Goal: Use online tool/utility

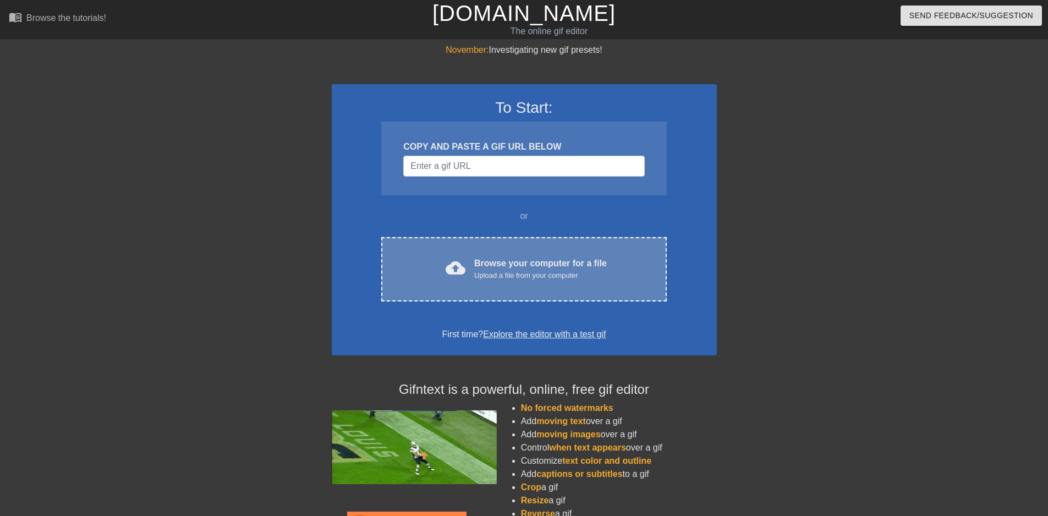
click at [531, 283] on div "cloud_upload Browse your computer for a file Upload a file from your computer C…" at bounding box center [523, 269] width 285 height 64
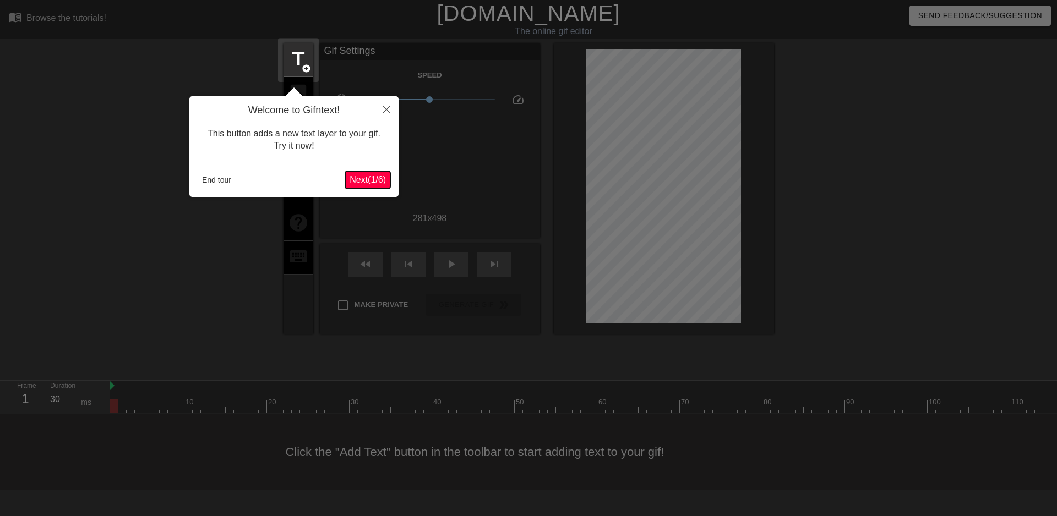
click at [368, 179] on span "Next ( 1 / 6 )" at bounding box center [367, 179] width 36 height 9
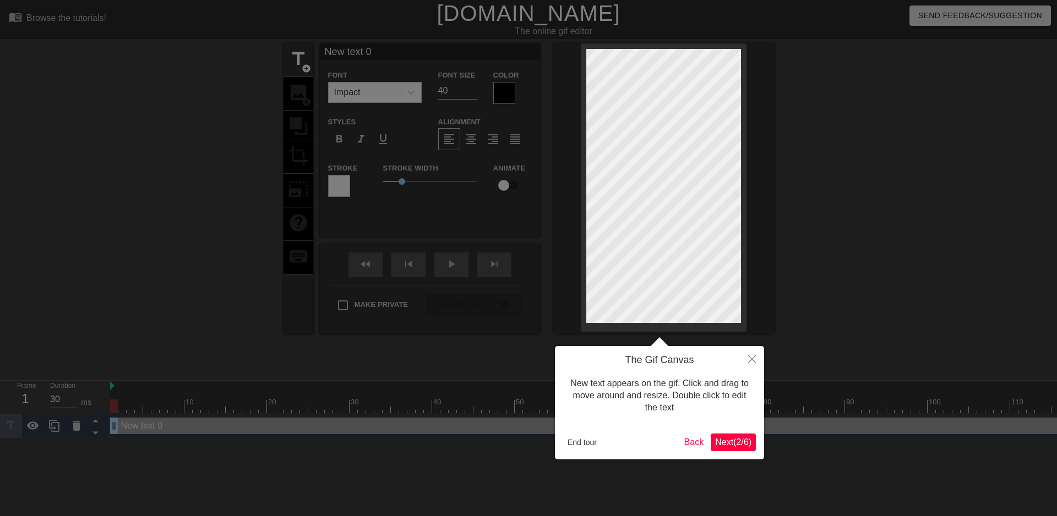
click at [733, 446] on span "Next ( 2 / 6 )" at bounding box center [733, 442] width 36 height 9
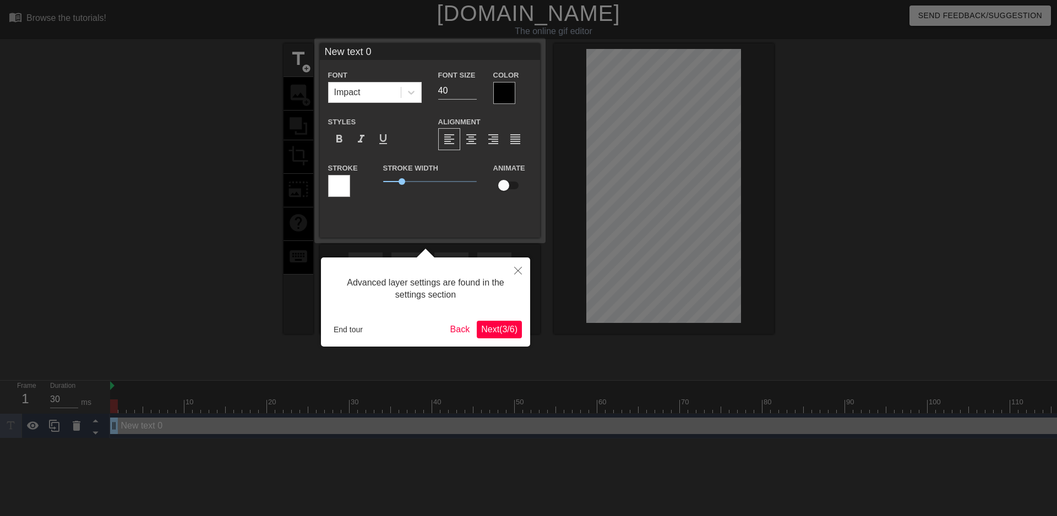
click at [496, 327] on span "Next ( 3 / 6 )" at bounding box center [499, 329] width 36 height 9
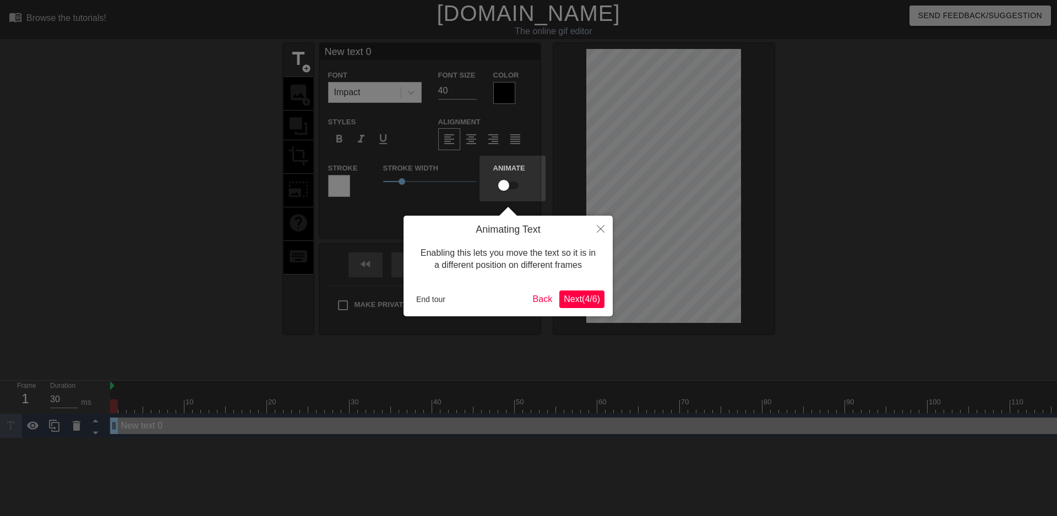
click at [578, 304] on span "Next ( 4 / 6 )" at bounding box center [582, 298] width 36 height 9
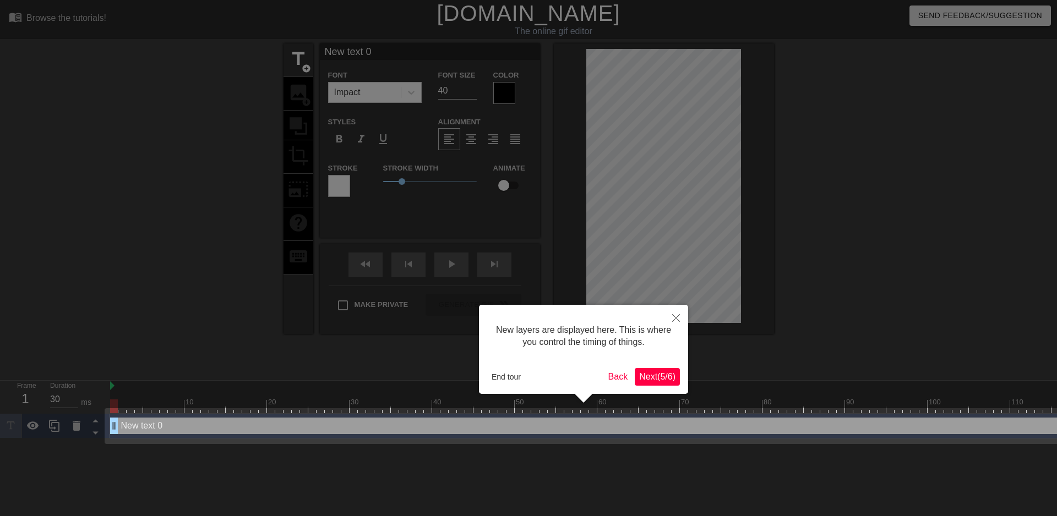
click at [662, 377] on span "Next ( 5 / 6 )" at bounding box center [657, 376] width 36 height 9
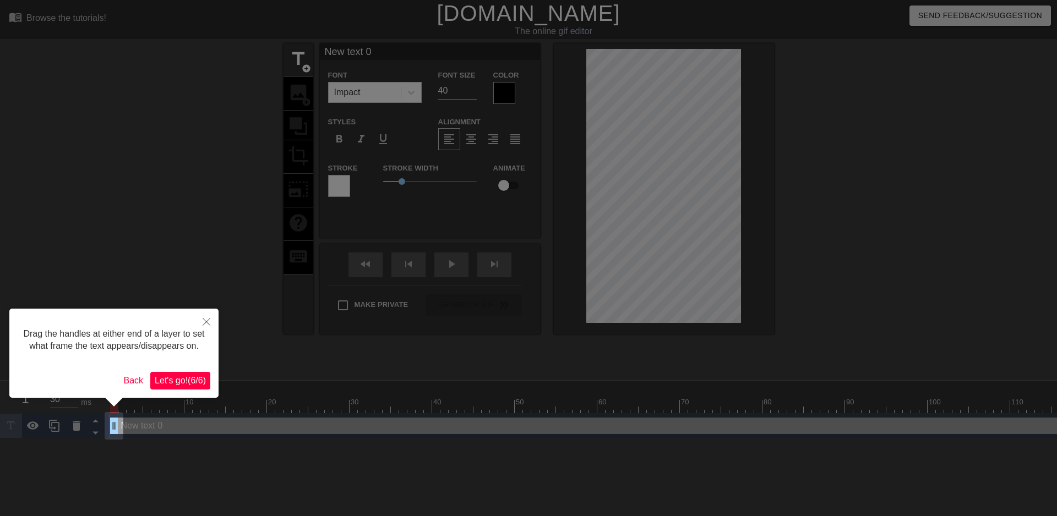
click at [183, 376] on span "Let's go! ( 6 / 6 )" at bounding box center [180, 380] width 51 height 9
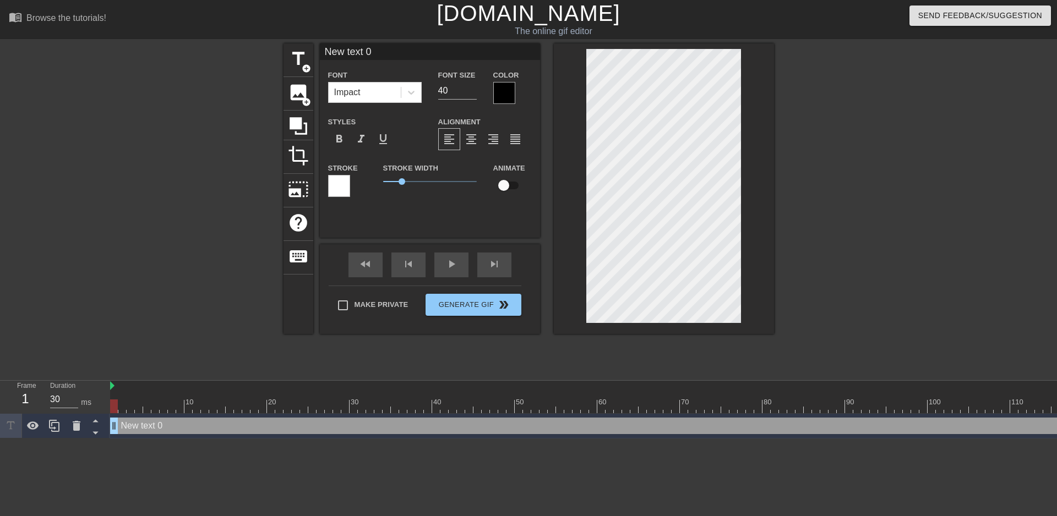
drag, startPoint x: 380, startPoint y: 50, endPoint x: 316, endPoint y: 55, distance: 64.0
click at [316, 55] on div "title add_circle image add_circle crop photo_size_select_large help keyboard Ne…" at bounding box center [528, 188] width 490 height 291
type input "加班"
click at [502, 94] on div at bounding box center [504, 93] width 22 height 22
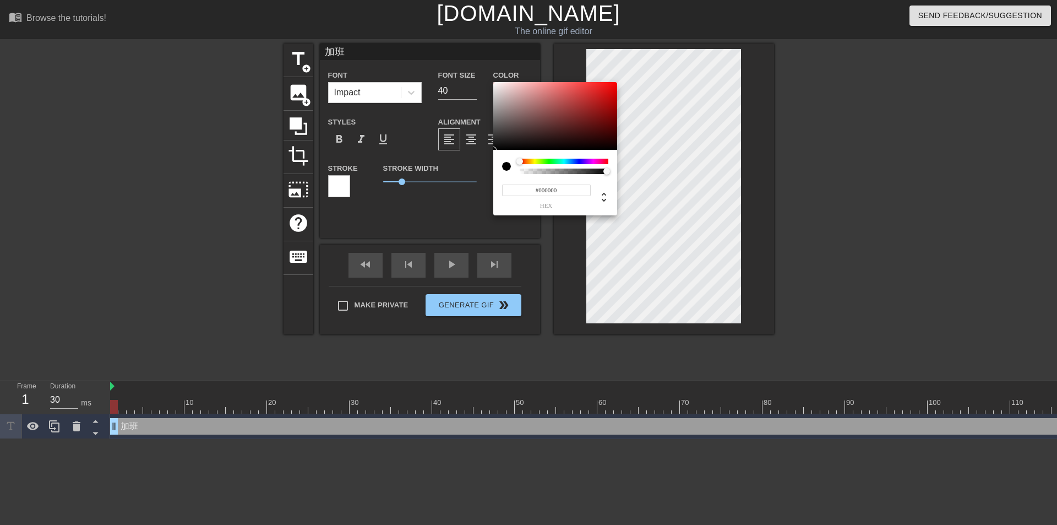
type input "0"
type input "1"
drag, startPoint x: 586, startPoint y: 171, endPoint x: 706, endPoint y: 185, distance: 120.3
click at [706, 185] on div "0 r 0 g 0 b 1 a" at bounding box center [528, 262] width 1057 height 525
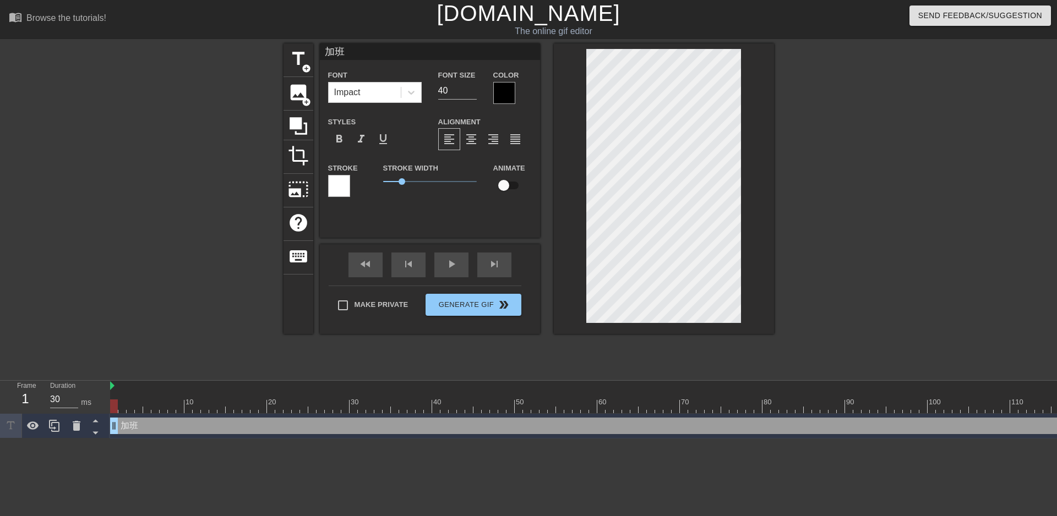
click at [338, 184] on div at bounding box center [339, 186] width 22 height 22
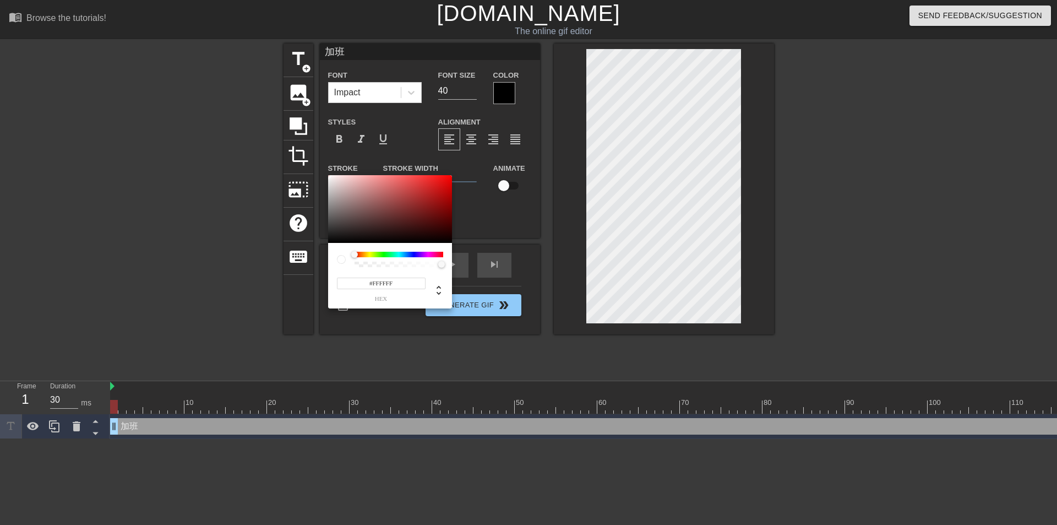
type input "255"
type input "1"
drag, startPoint x: 437, startPoint y: 264, endPoint x: 466, endPoint y: 276, distance: 30.9
click at [466, 276] on div "255 r 255 g 255 b 1 a" at bounding box center [528, 262] width 1057 height 525
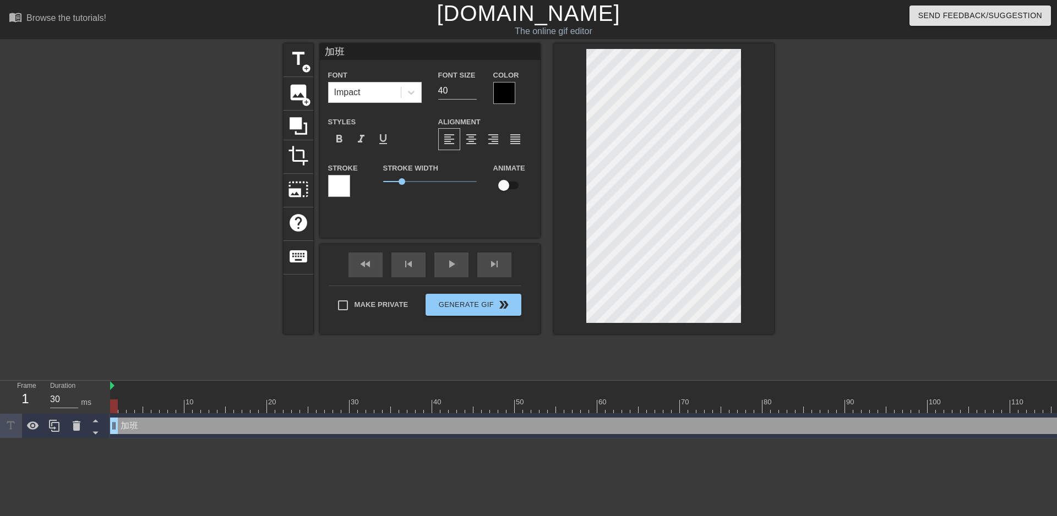
click at [503, 98] on div at bounding box center [504, 93] width 22 height 22
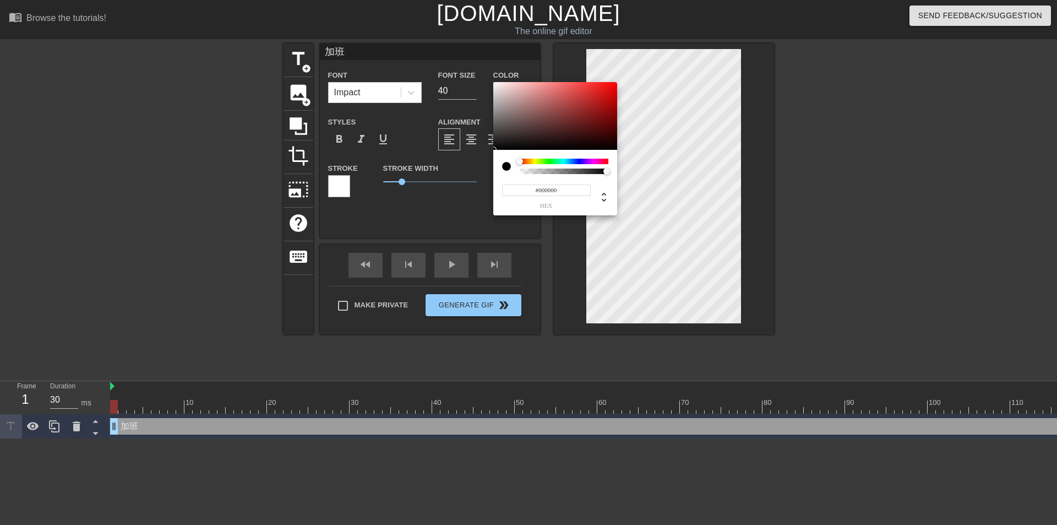
type input "0"
drag, startPoint x: 582, startPoint y: 170, endPoint x: 432, endPoint y: 171, distance: 150.3
click at [432, 171] on div "0 r 0 g 0 b 0 a" at bounding box center [528, 262] width 1057 height 525
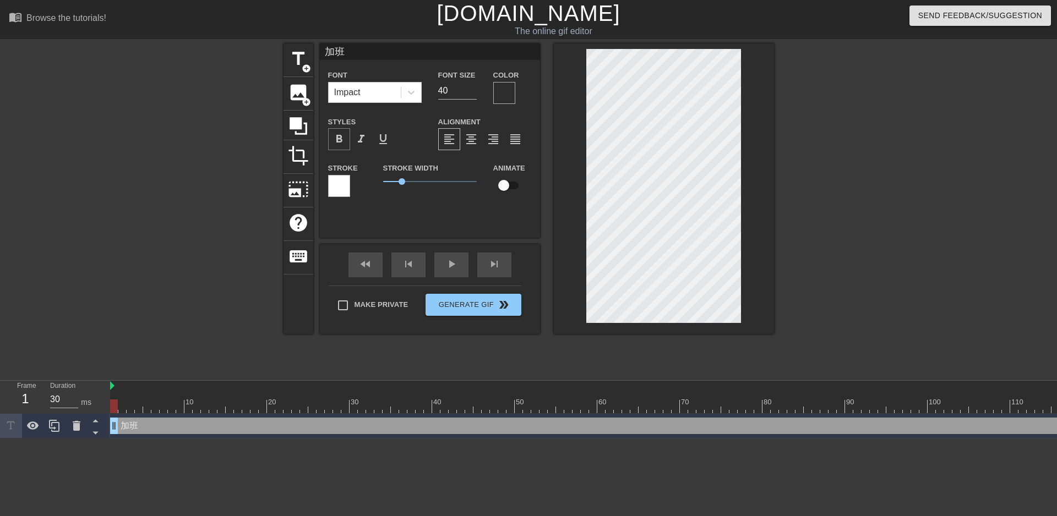
click at [337, 140] on span "format_bold" at bounding box center [338, 139] width 13 height 13
click at [342, 136] on span "format_bold" at bounding box center [338, 139] width 13 height 13
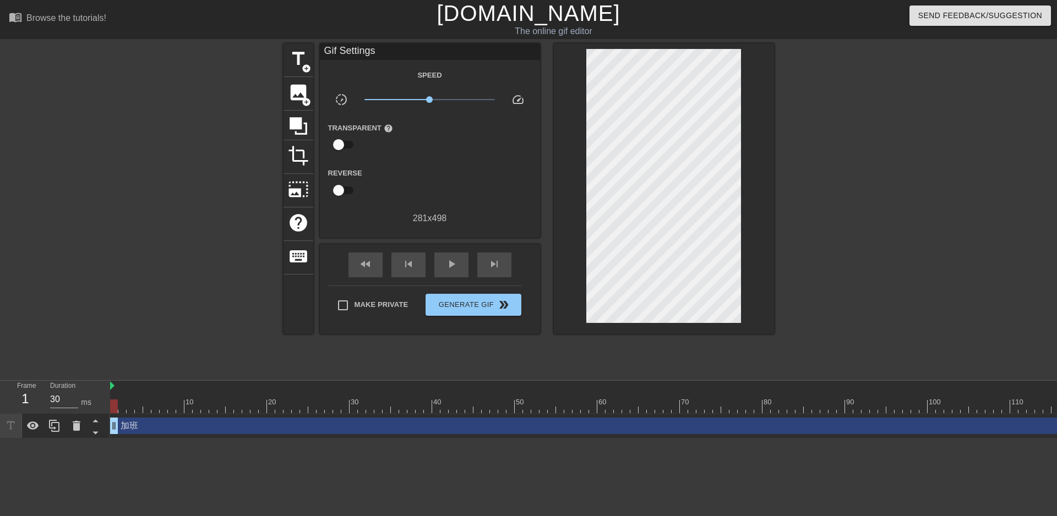
click at [516, 368] on div "title add_circle image add_circle crop photo_size_select_large help keyboard Gi…" at bounding box center [528, 208] width 490 height 330
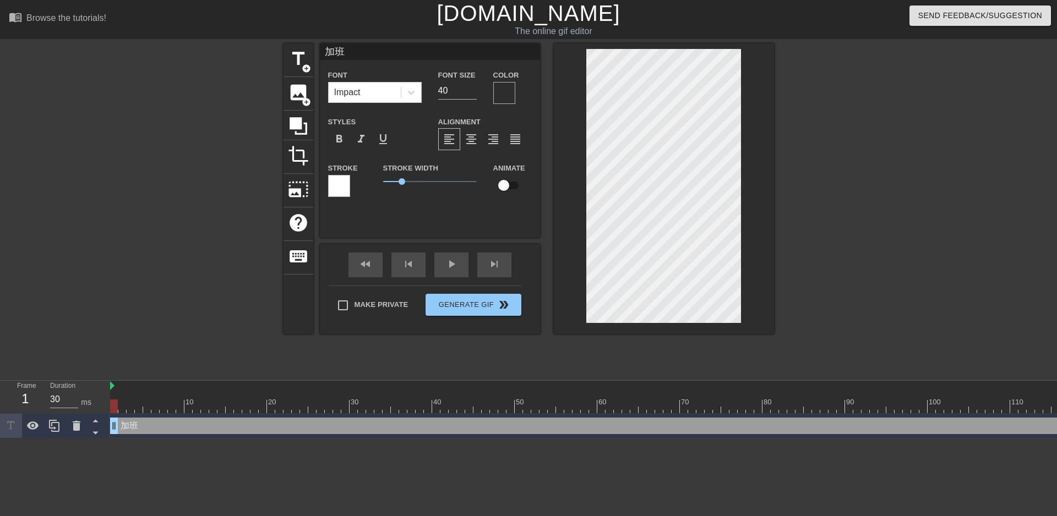
drag, startPoint x: 334, startPoint y: 50, endPoint x: 341, endPoint y: 54, distance: 8.9
click at [334, 51] on input "加班" at bounding box center [430, 51] width 220 height 17
type input "加 班"
drag, startPoint x: 391, startPoint y: 354, endPoint x: 390, endPoint y: 346, distance: 8.3
click at [391, 354] on div "title add_circle image add_circle crop photo_size_select_large help keyboard 加 …" at bounding box center [528, 208] width 490 height 330
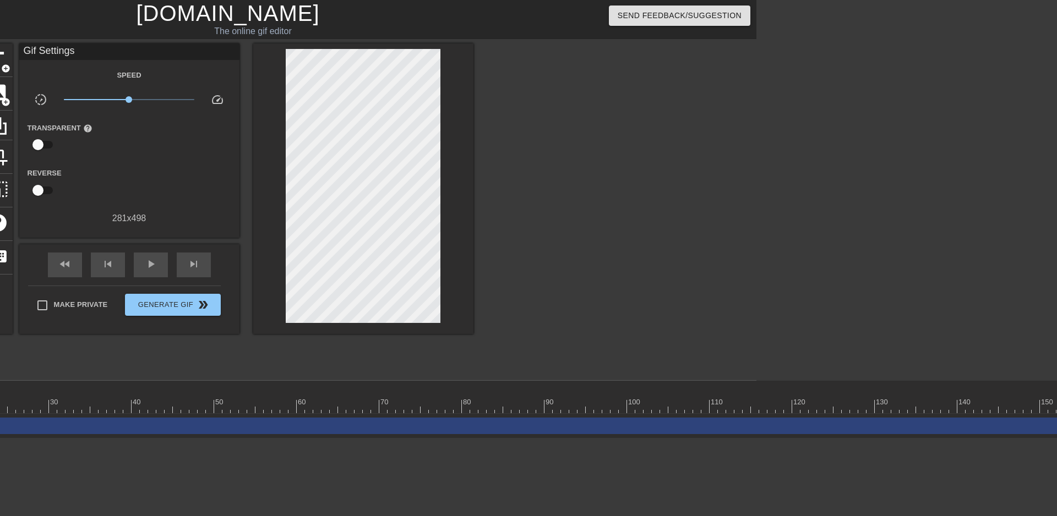
scroll to position [0, 352]
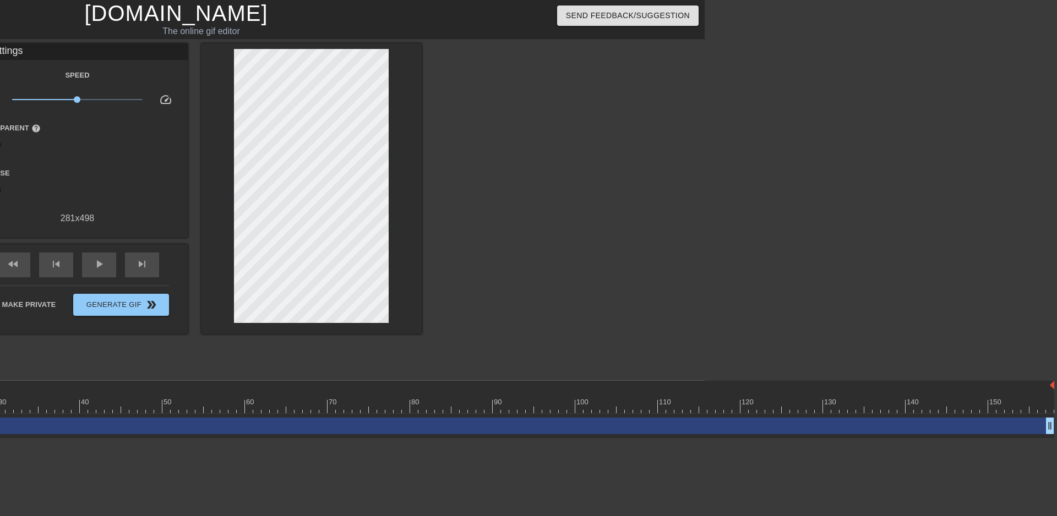
drag, startPoint x: 1042, startPoint y: 425, endPoint x: 811, endPoint y: 428, distance: 231.2
click at [577, 419] on div "加 班 drag_handle drag_handle" at bounding box center [406, 426] width 1296 height 17
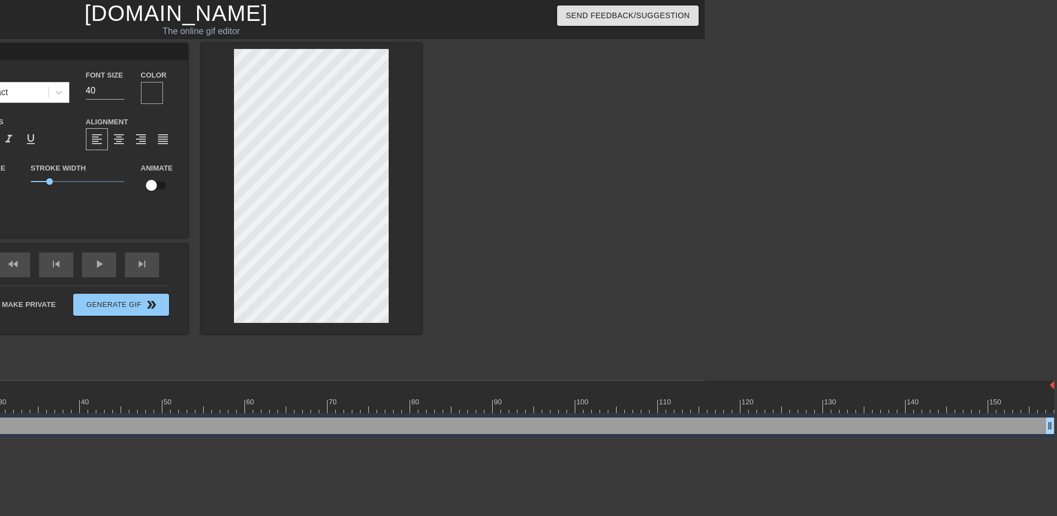
click at [1037, 428] on div "加 班 drag_handle drag_handle" at bounding box center [406, 426] width 1296 height 17
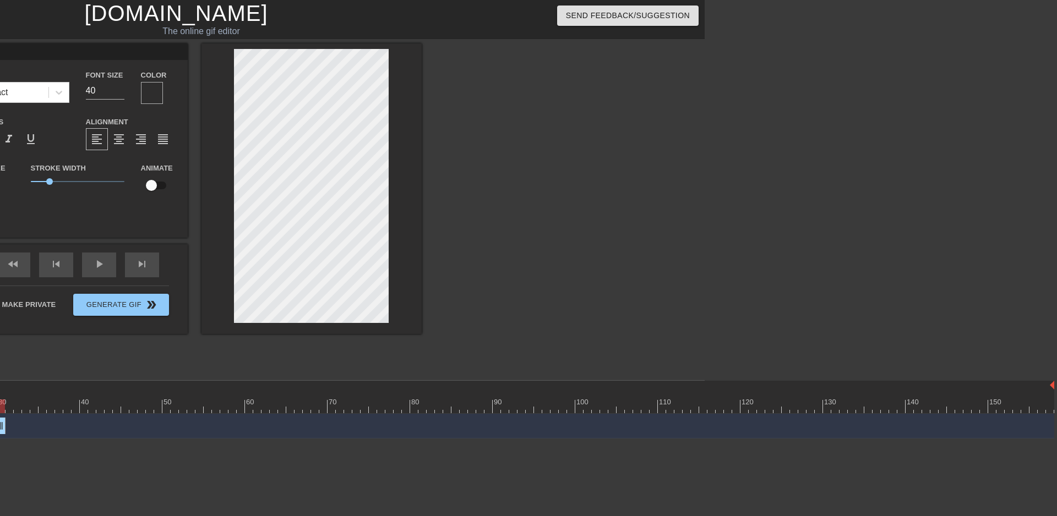
drag, startPoint x: 1046, startPoint y: 427, endPoint x: 0, endPoint y: 441, distance: 1046.4
click at [0, 439] on html "menu_book Browse the tutorials! [DOMAIN_NAME] The online gif editor Send Feedba…" at bounding box center [176, 219] width 1057 height 439
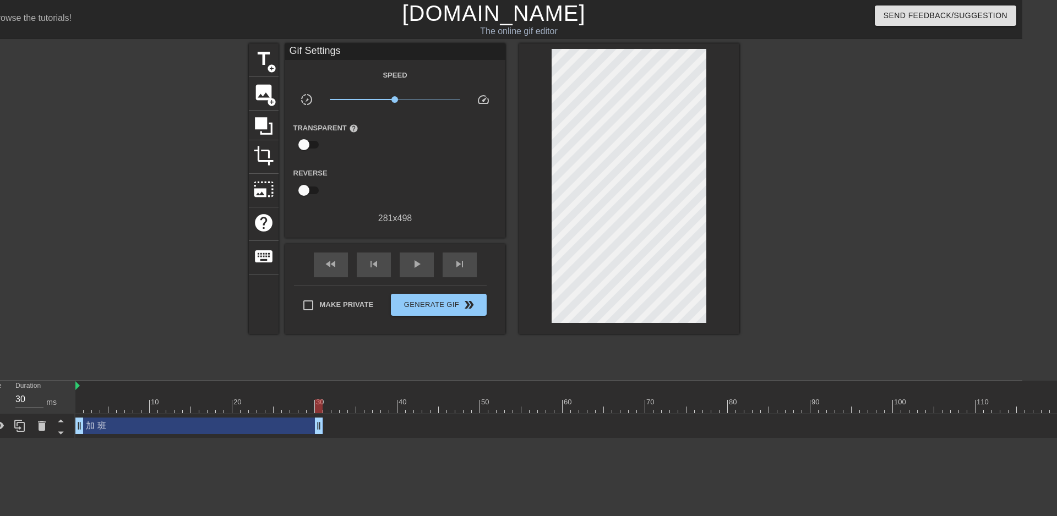
scroll to position [0, 0]
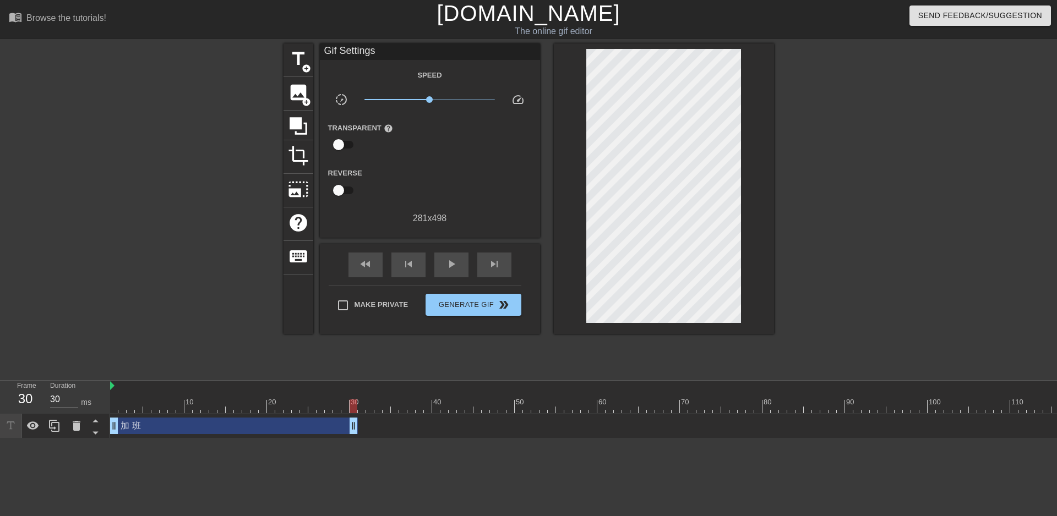
click at [116, 403] on div at bounding box center [758, 407] width 1296 height 14
drag, startPoint x: 351, startPoint y: 428, endPoint x: 155, endPoint y: 425, distance: 196.0
click at [178, 403] on div at bounding box center [758, 407] width 1296 height 14
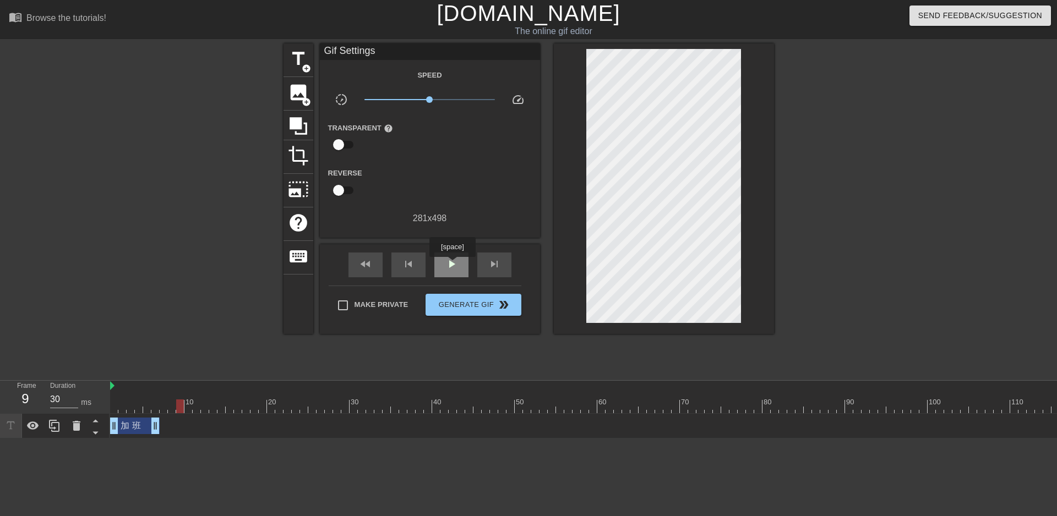
click at [452, 265] on span "play_arrow" at bounding box center [451, 264] width 13 height 13
click at [452, 265] on span "pause" at bounding box center [451, 264] width 13 height 13
drag, startPoint x: 452, startPoint y: 265, endPoint x: 461, endPoint y: 268, distance: 9.4
click at [460, 270] on div "play_arrow" at bounding box center [451, 265] width 34 height 25
drag, startPoint x: 425, startPoint y: 100, endPoint x: 403, endPoint y: 104, distance: 22.9
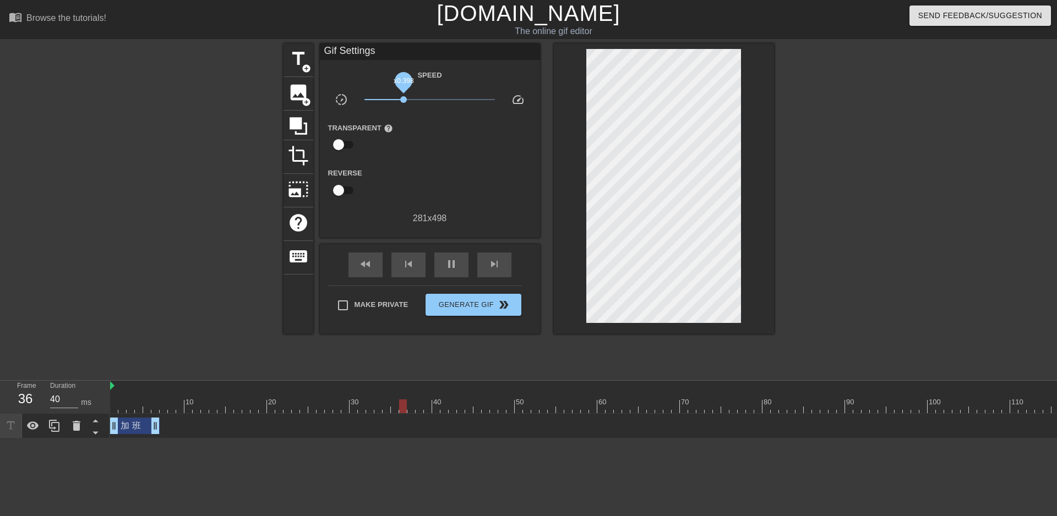
click at [400, 101] on span "x0.398" at bounding box center [403, 99] width 7 height 7
drag, startPoint x: 399, startPoint y: 97, endPoint x: 426, endPoint y: 99, distance: 27.0
click at [426, 99] on span "x0.881" at bounding box center [426, 99] width 7 height 7
drag, startPoint x: 424, startPoint y: 98, endPoint x: 416, endPoint y: 99, distance: 8.3
click at [416, 99] on span "x0.610" at bounding box center [415, 99] width 7 height 7
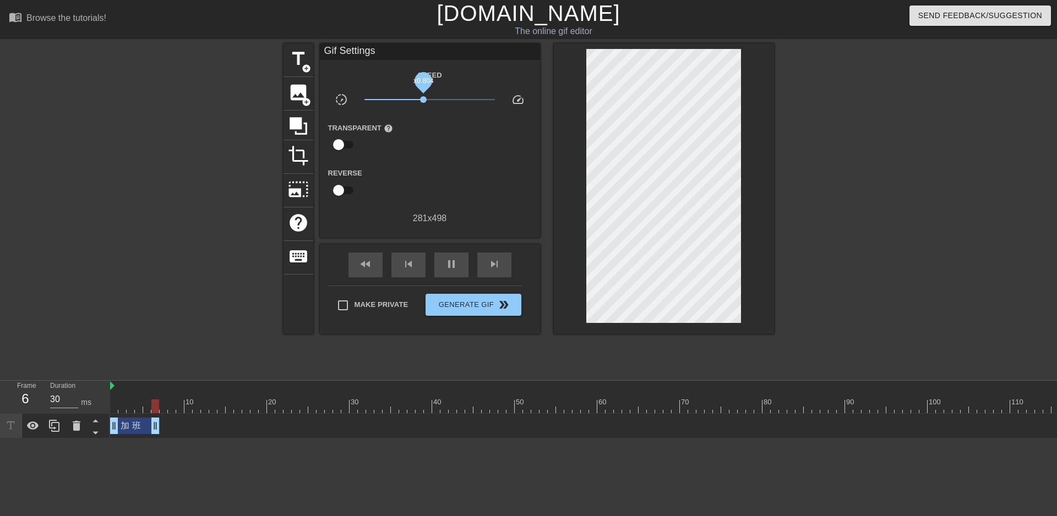
drag, startPoint x: 416, startPoint y: 100, endPoint x: 423, endPoint y: 101, distance: 7.2
click at [423, 101] on span "x0.804" at bounding box center [423, 99] width 7 height 7
click at [516, 101] on span "speed" at bounding box center [517, 99] width 13 height 13
type input "30"
click at [340, 141] on input "checkbox" at bounding box center [338, 144] width 63 height 21
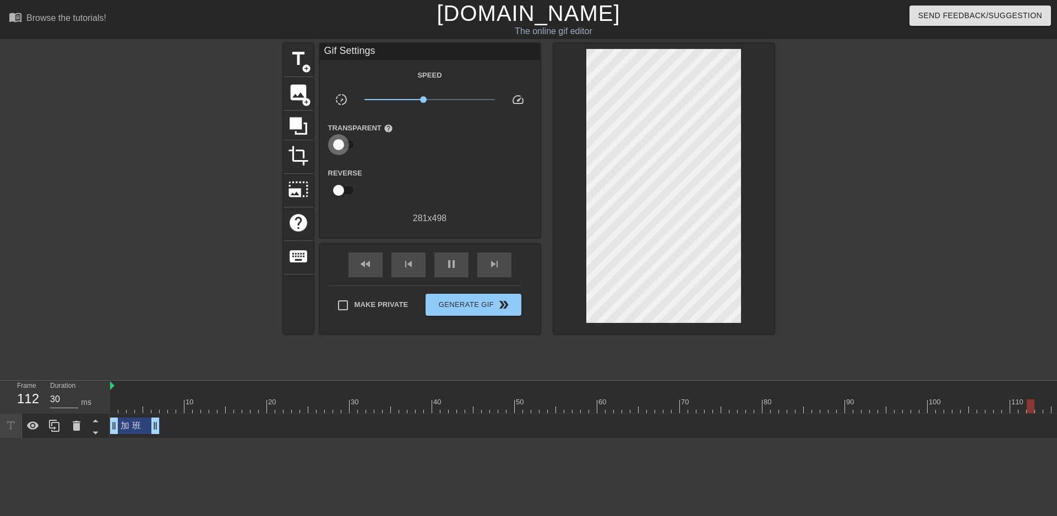
checkbox input "true"
click at [433, 148] on div at bounding box center [430, 145] width 22 height 22
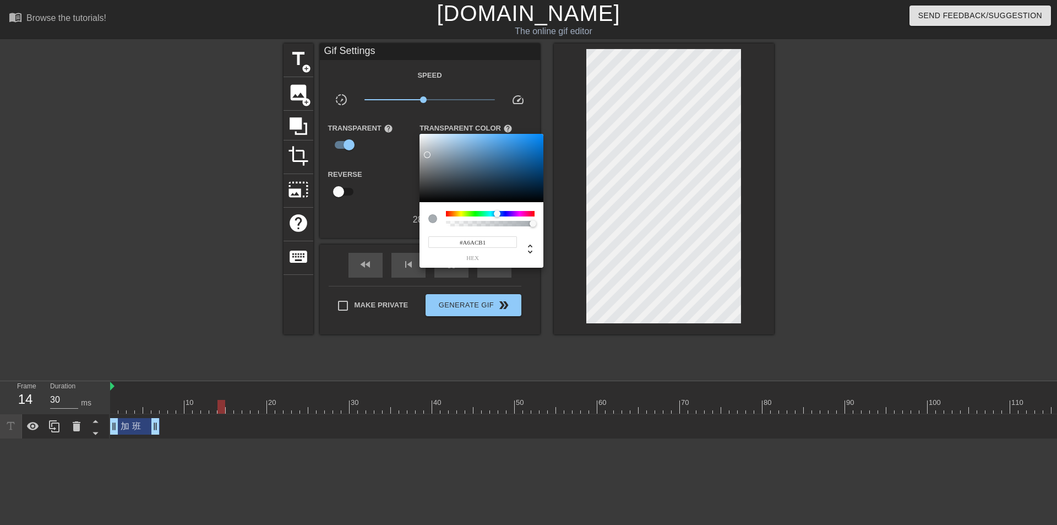
type input "40"
type input "#4C89BD"
type input "30"
type input "#4B89BD"
type input "40"
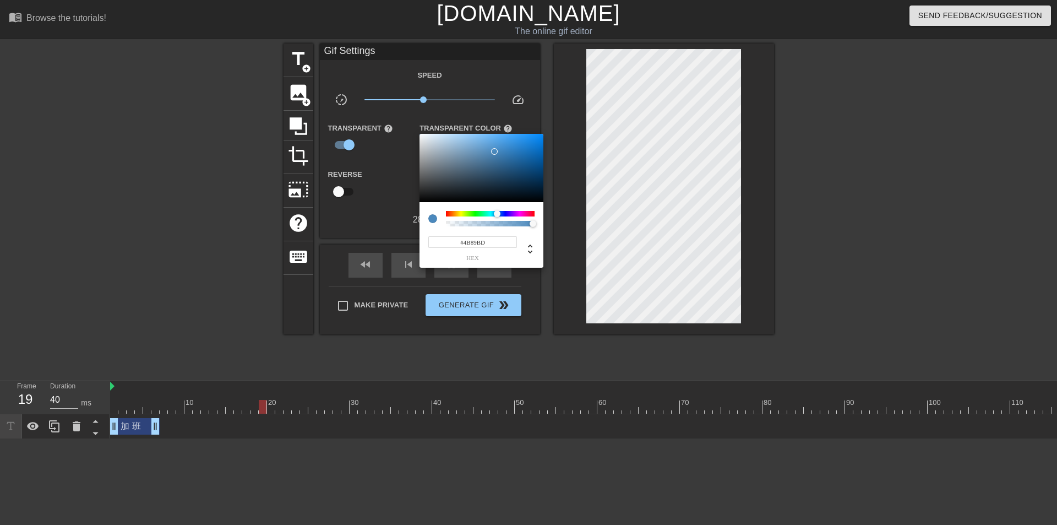
type input "#4889BF"
type input "30"
type input "#4289C3"
type input "40"
type input "#3B87C5"
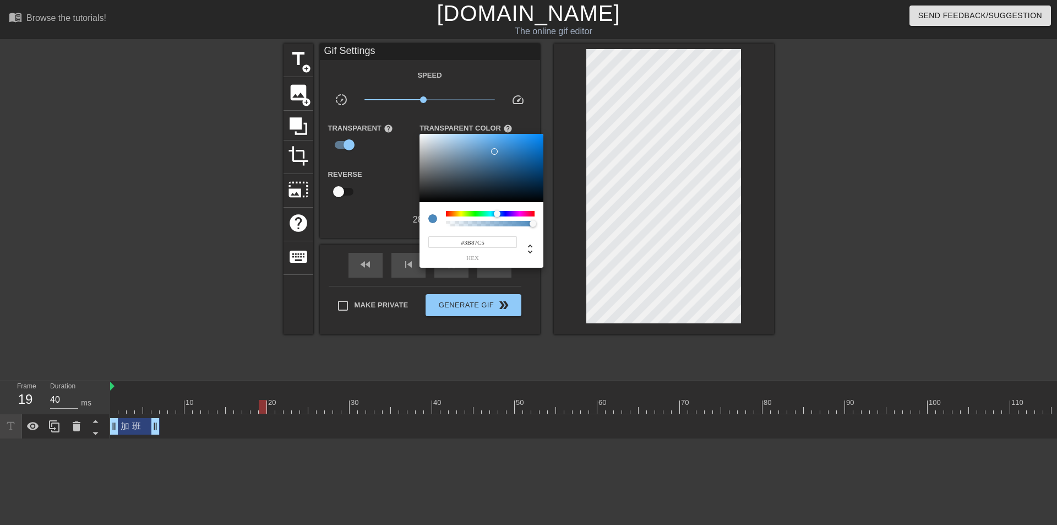
type input "30"
type input "#3484C5"
type input "40"
type input "#3183C5"
type input "30"
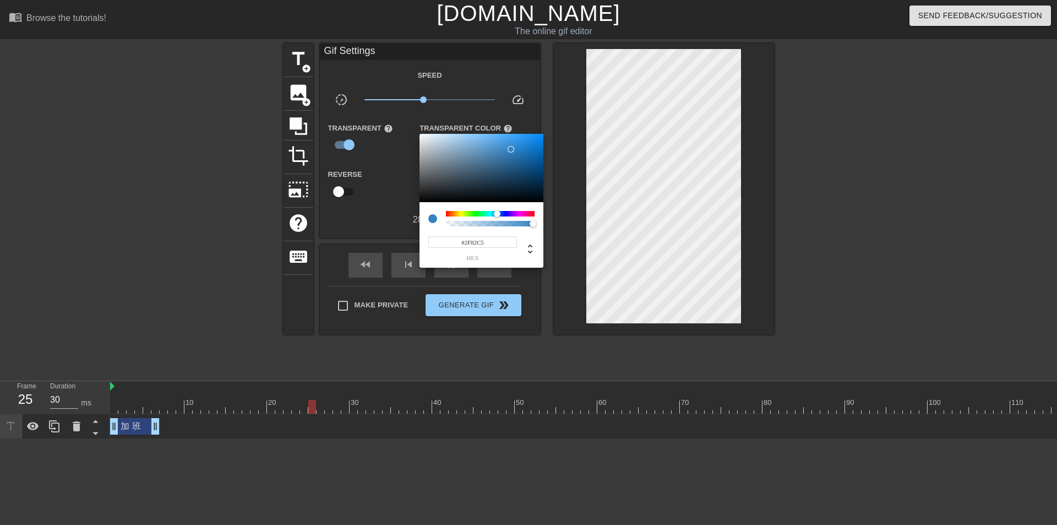
type input "#2B7DBF"
type input "30"
type input "#2978B7"
type input "40"
type input "#2873AF"
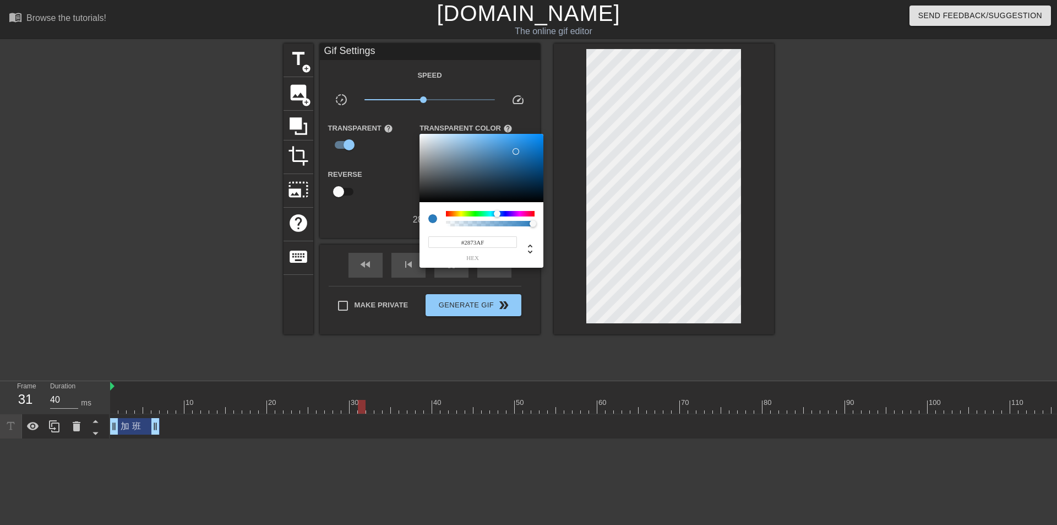
type input "30"
drag, startPoint x: 494, startPoint y: 151, endPoint x: 515, endPoint y: 156, distance: 21.9
click at [515, 156] on div at bounding box center [481, 168] width 124 height 68
type input "#2771AD"
click at [386, 170] on div at bounding box center [528, 262] width 1057 height 525
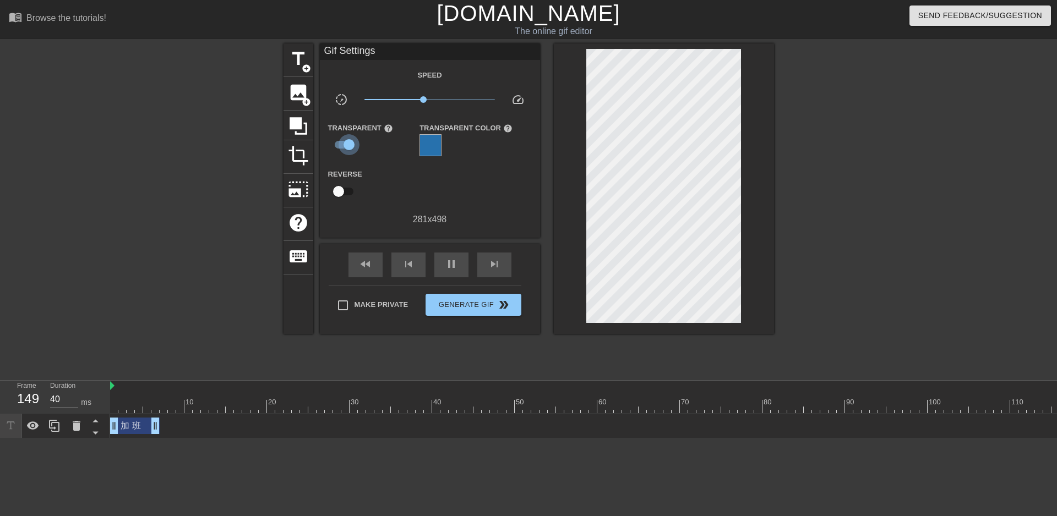
type input "30"
click at [348, 149] on input "checkbox" at bounding box center [349, 144] width 63 height 21
checkbox input "false"
type input "30"
click at [340, 189] on input "checkbox" at bounding box center [338, 190] width 63 height 21
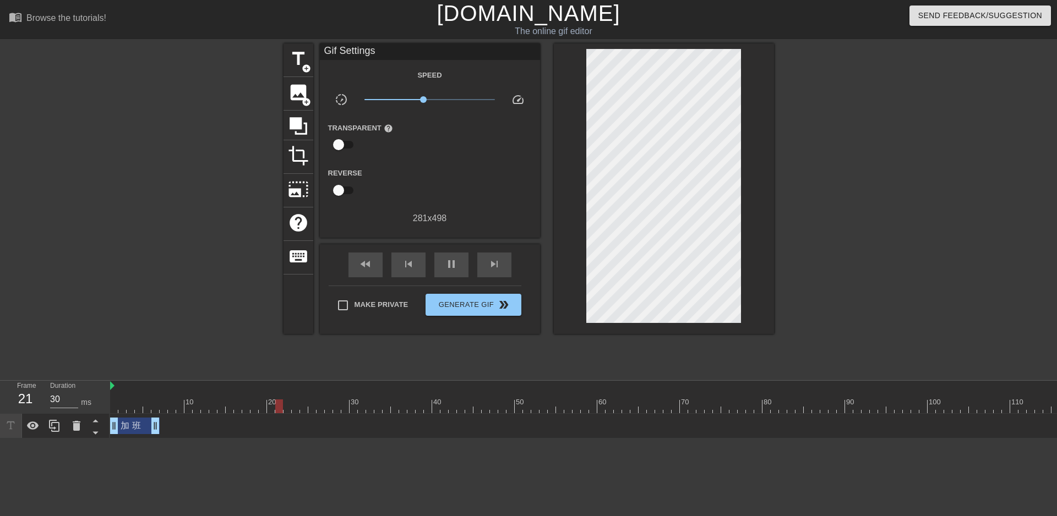
checkbox input "true"
type input "30"
click at [347, 187] on input "checkbox" at bounding box center [349, 190] width 63 height 21
checkbox input "false"
click at [448, 266] on span "pause" at bounding box center [451, 264] width 13 height 13
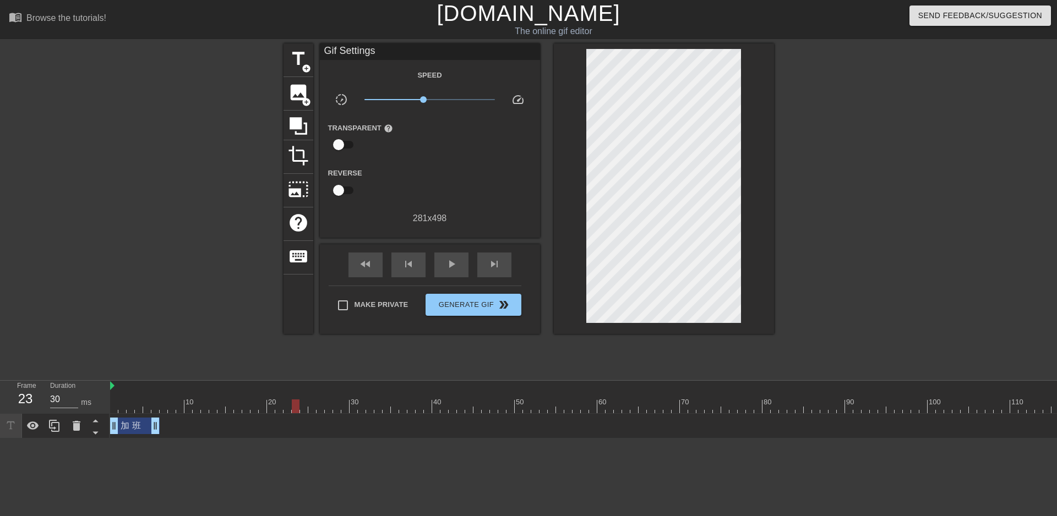
click at [116, 408] on div at bounding box center [758, 407] width 1296 height 14
click at [124, 408] on div at bounding box center [758, 407] width 1296 height 14
click at [136, 407] on div at bounding box center [758, 407] width 1296 height 14
click at [148, 406] on div at bounding box center [758, 407] width 1296 height 14
click at [166, 406] on div at bounding box center [758, 407] width 1296 height 14
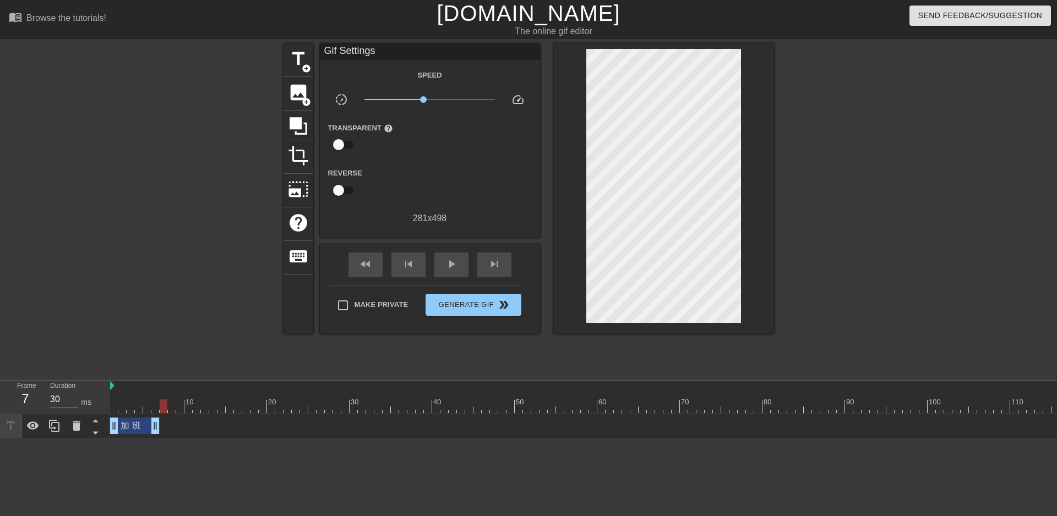
click at [178, 407] on div at bounding box center [758, 407] width 1296 height 14
click at [191, 408] on div at bounding box center [758, 407] width 1296 height 14
click at [196, 408] on div at bounding box center [758, 407] width 1296 height 14
click at [207, 409] on div at bounding box center [758, 407] width 1296 height 14
click at [219, 408] on div at bounding box center [758, 407] width 1296 height 14
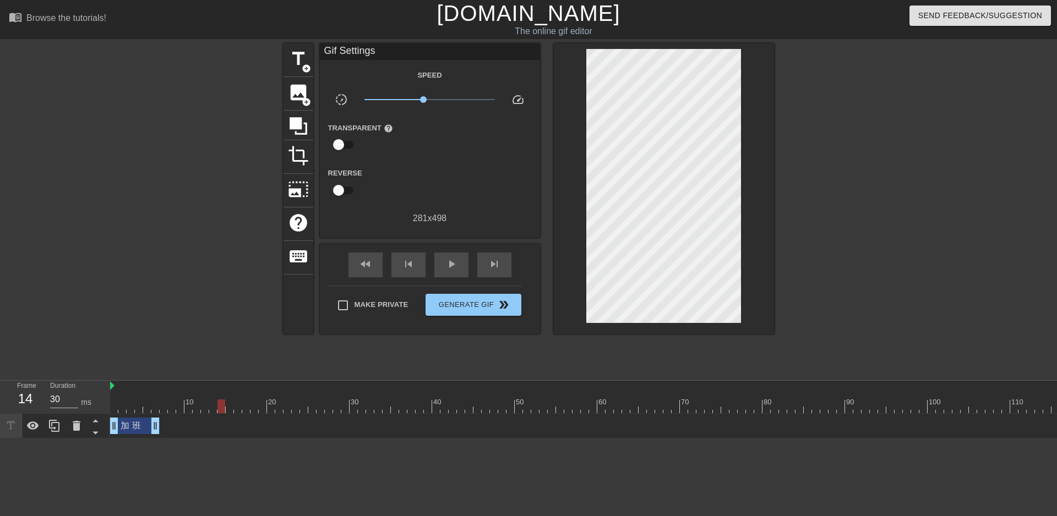
click at [232, 409] on div at bounding box center [758, 407] width 1296 height 14
click at [240, 408] on div at bounding box center [758, 407] width 1296 height 14
click at [226, 409] on div at bounding box center [758, 407] width 1296 height 14
click at [239, 408] on div at bounding box center [758, 407] width 1296 height 14
drag, startPoint x: 157, startPoint y: 424, endPoint x: 256, endPoint y: 427, distance: 99.7
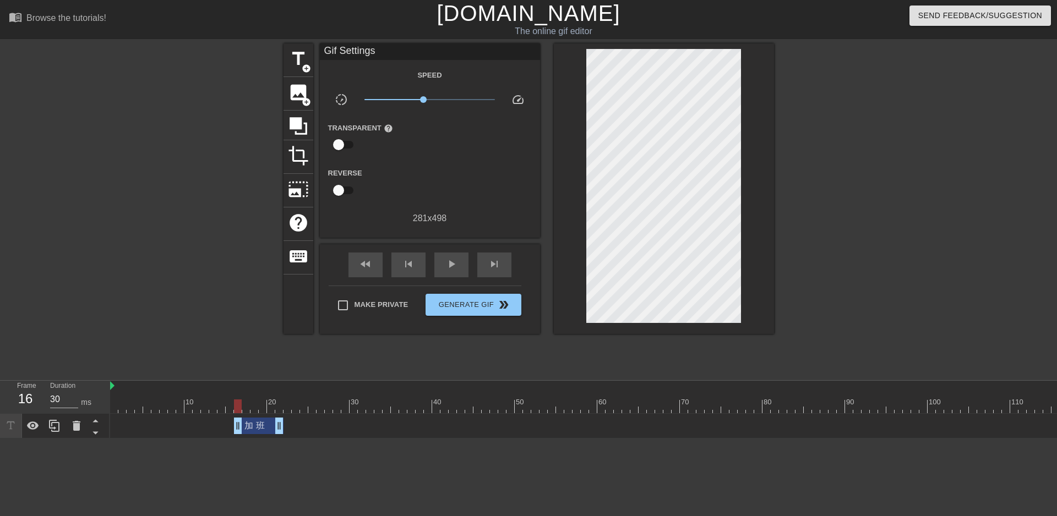
click at [256, 427] on div "加 班 drag_handle drag_handle" at bounding box center [259, 426] width 50 height 17
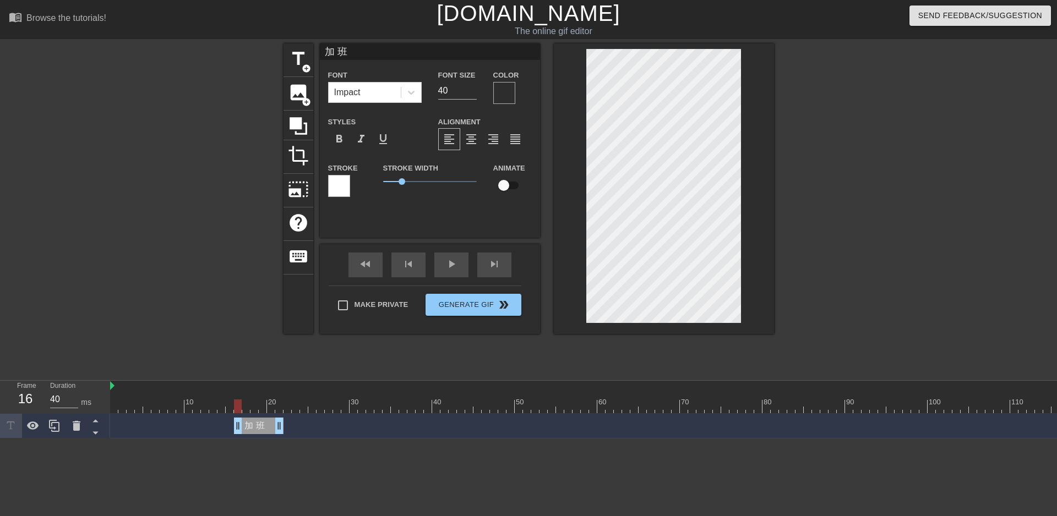
click at [298, 409] on div at bounding box center [758, 407] width 1296 height 14
click at [302, 409] on div at bounding box center [758, 407] width 1296 height 14
click at [313, 408] on div at bounding box center [758, 407] width 1296 height 14
drag, startPoint x: 280, startPoint y: 423, endPoint x: 315, endPoint y: 425, distance: 35.8
click at [320, 409] on div at bounding box center [758, 407] width 1296 height 14
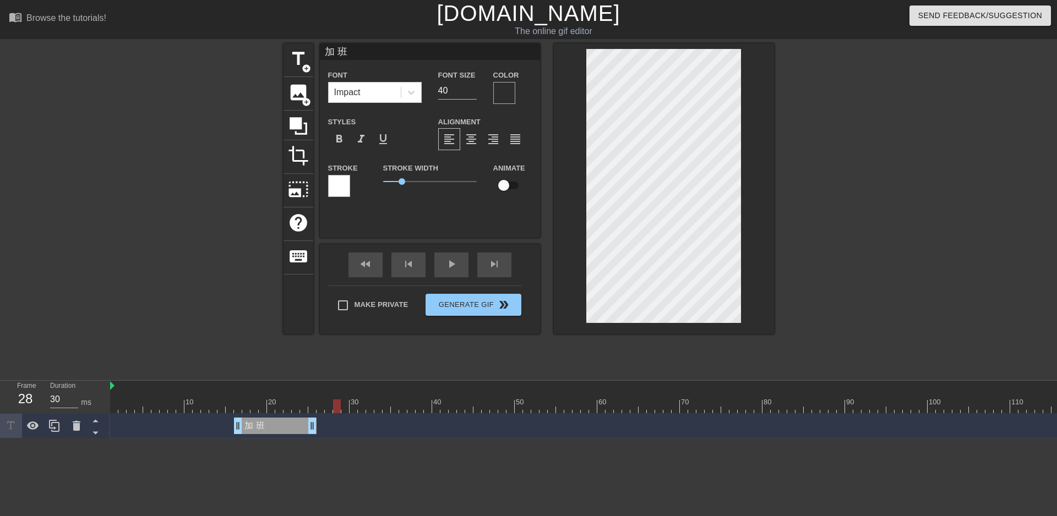
click at [335, 408] on div at bounding box center [758, 407] width 1296 height 14
click at [343, 410] on div at bounding box center [758, 407] width 1296 height 14
click at [352, 408] on div at bounding box center [758, 407] width 1296 height 14
click at [366, 408] on div at bounding box center [758, 407] width 1296 height 14
click at [377, 408] on div at bounding box center [758, 407] width 1296 height 14
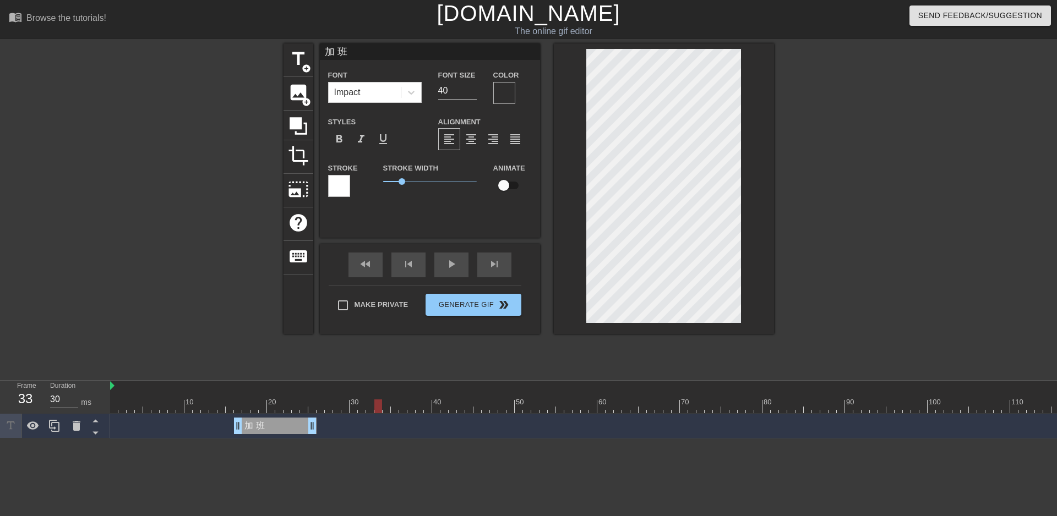
click at [382, 408] on div at bounding box center [758, 407] width 1296 height 14
click at [394, 408] on div at bounding box center [758, 407] width 1296 height 14
click at [401, 408] on div at bounding box center [758, 407] width 1296 height 14
click at [410, 409] on div at bounding box center [758, 407] width 1296 height 14
click at [439, 409] on div at bounding box center [758, 407] width 1296 height 14
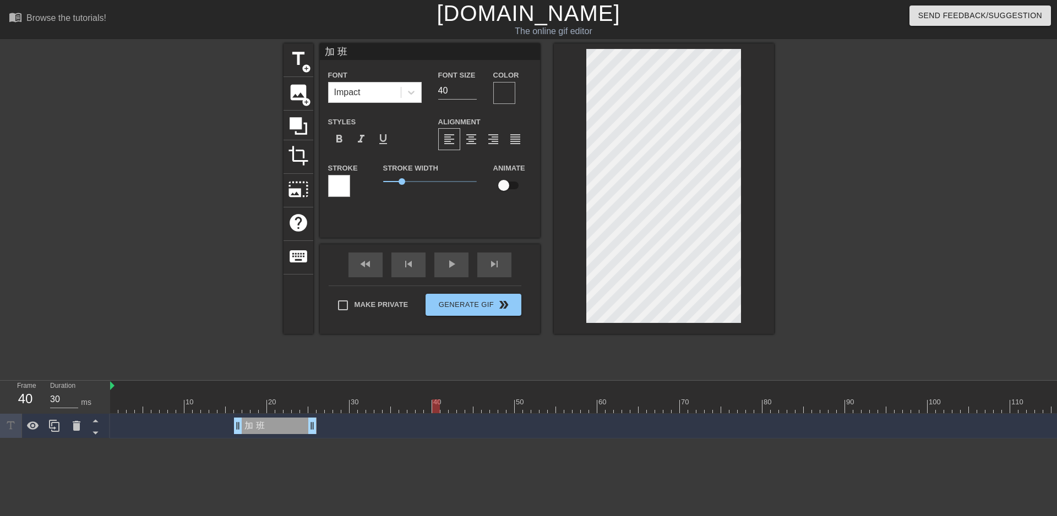
click at [485, 409] on div at bounding box center [758, 407] width 1296 height 14
click at [462, 411] on div at bounding box center [758, 407] width 1296 height 14
click at [479, 412] on div at bounding box center [758, 407] width 1296 height 14
click at [463, 413] on div at bounding box center [758, 407] width 1296 height 14
drag, startPoint x: 310, startPoint y: 427, endPoint x: 455, endPoint y: 434, distance: 145.5
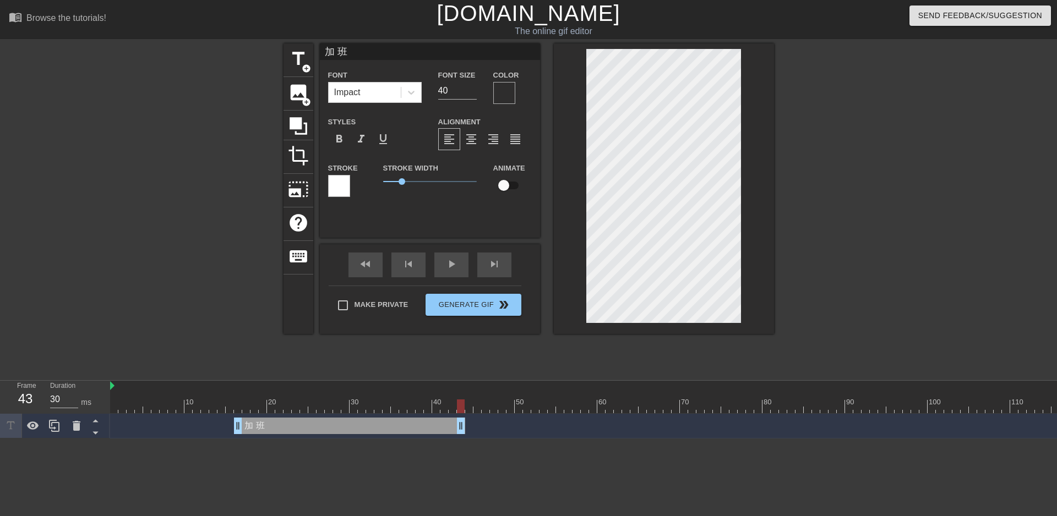
click at [455, 434] on div "加 班 drag_handle drag_handle" at bounding box center [758, 426] width 1296 height 25
click at [488, 408] on div at bounding box center [758, 407] width 1296 height 14
click at [369, 428] on div "加 班 drag_handle drag_handle" at bounding box center [349, 426] width 231 height 17
click at [238, 411] on div at bounding box center [758, 407] width 1296 height 14
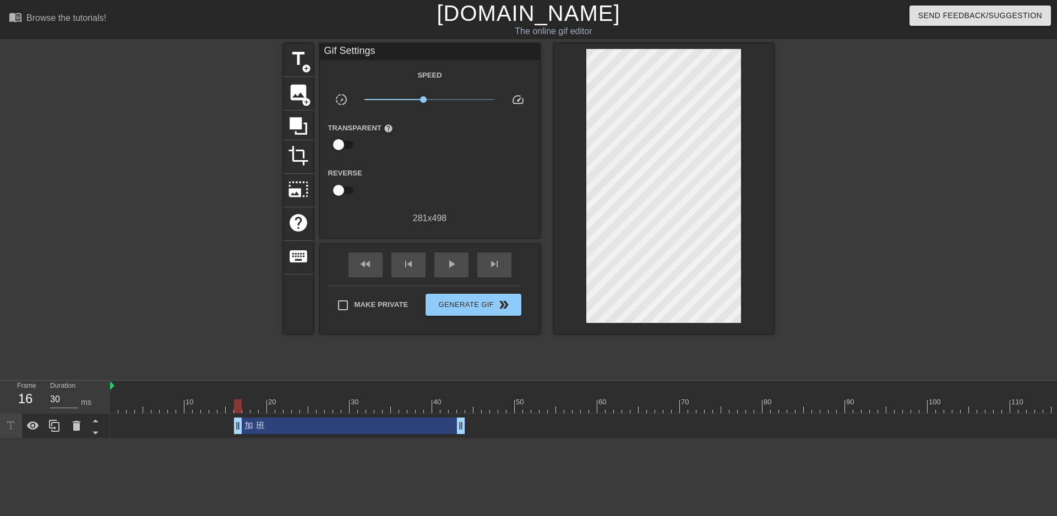
click at [516, 414] on div "10 20 30 40 50 60 70 80 90 100 110 120 130 140 150 加 班 drag_handle" at bounding box center [583, 410] width 947 height 58
click at [514, 416] on div "加 班 drag_handle drag_handle" at bounding box center [758, 426] width 1296 height 25
drag, startPoint x: 483, startPoint y: 409, endPoint x: 487, endPoint y: 414, distance: 6.3
click at [484, 412] on div at bounding box center [758, 407] width 1296 height 14
click at [509, 407] on div at bounding box center [758, 407] width 1296 height 14
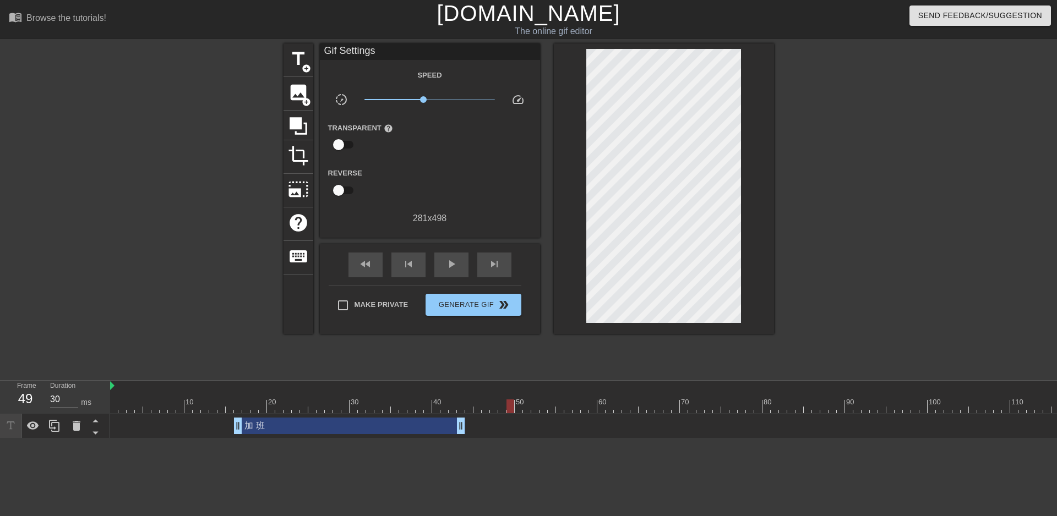
click at [611, 413] on div at bounding box center [758, 407] width 1296 height 14
click at [654, 411] on div at bounding box center [758, 407] width 1296 height 14
click at [667, 411] on div at bounding box center [758, 407] width 1296 height 14
click at [687, 412] on div at bounding box center [758, 407] width 1296 height 14
click at [673, 412] on div at bounding box center [758, 407] width 1296 height 14
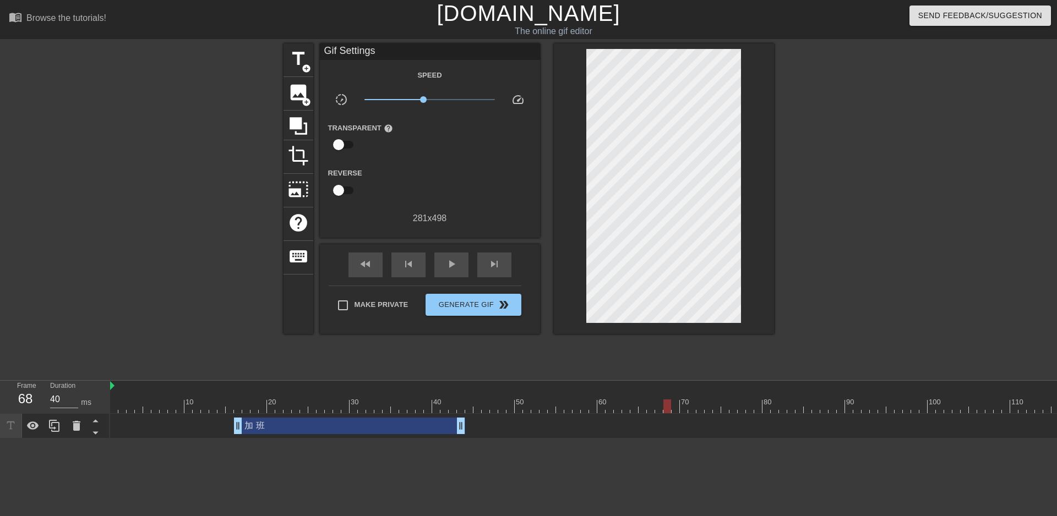
click at [665, 412] on div at bounding box center [758, 407] width 1296 height 14
click at [58, 427] on icon at bounding box center [54, 425] width 13 height 13
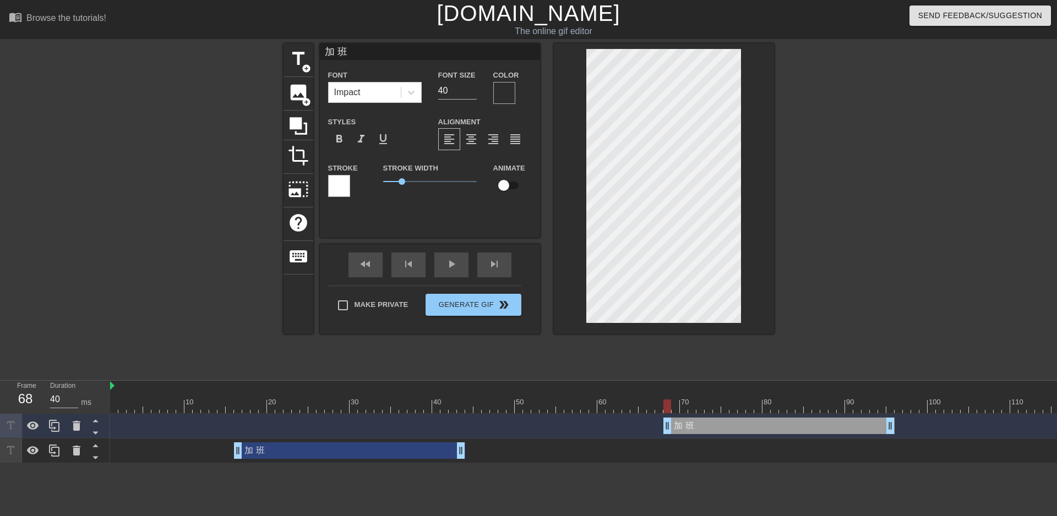
drag, startPoint x: 385, startPoint y: 430, endPoint x: 813, endPoint y: 432, distance: 428.2
click at [813, 432] on div "加 班 drag_handle drag_handle" at bounding box center [778, 426] width 231 height 17
click at [904, 405] on div at bounding box center [758, 407] width 1296 height 14
click at [865, 407] on div at bounding box center [758, 407] width 1296 height 14
click at [796, 407] on div at bounding box center [758, 407] width 1296 height 14
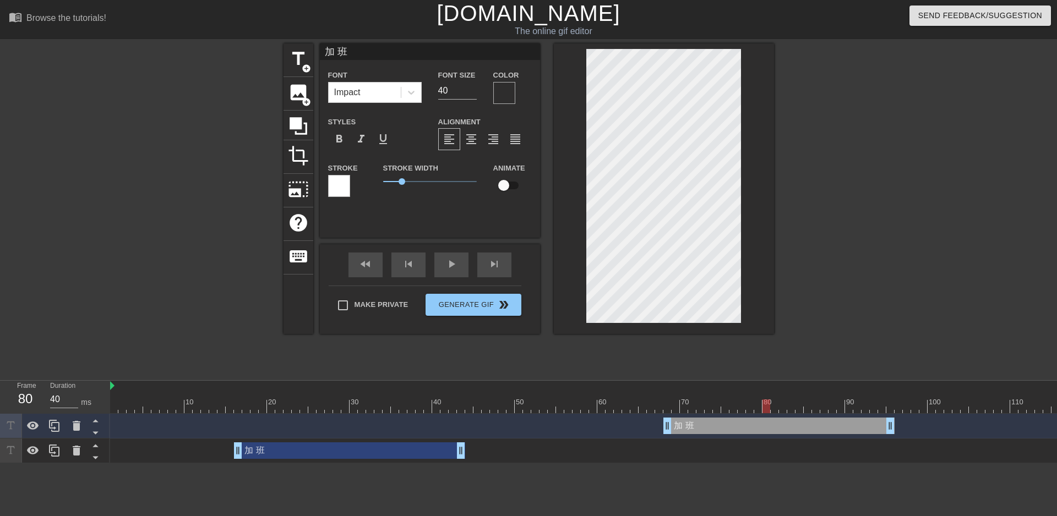
click at [767, 405] on div at bounding box center [758, 407] width 1296 height 14
click at [724, 407] on div at bounding box center [758, 407] width 1296 height 14
click at [713, 409] on div at bounding box center [758, 407] width 1296 height 14
click at [687, 409] on div at bounding box center [758, 407] width 1296 height 14
click at [673, 409] on div at bounding box center [758, 407] width 1296 height 14
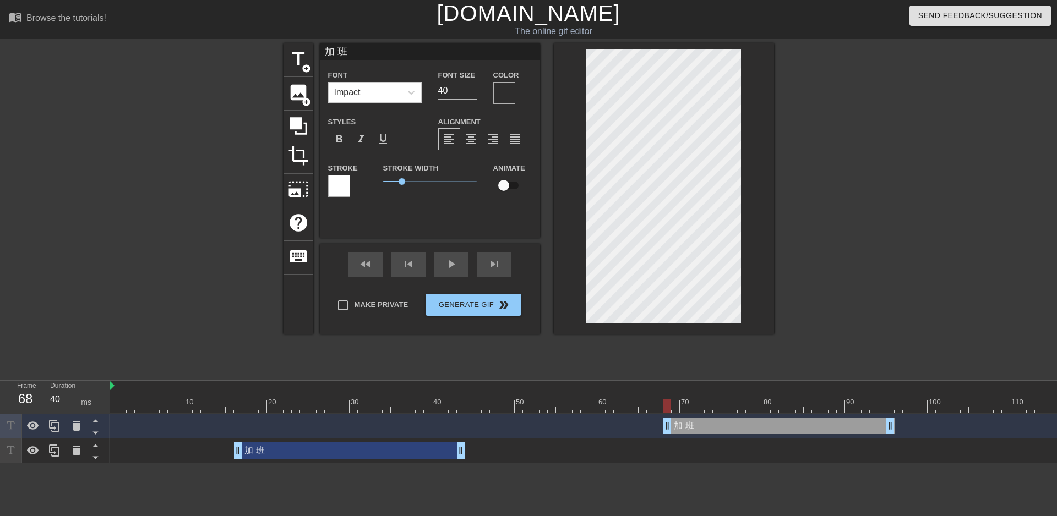
click at [668, 409] on div at bounding box center [758, 407] width 1296 height 14
click at [644, 408] on div at bounding box center [758, 407] width 1296 height 14
drag, startPoint x: 596, startPoint y: 408, endPoint x: 602, endPoint y: 409, distance: 6.2
click at [596, 408] on div at bounding box center [758, 407] width 1296 height 14
click at [624, 408] on div at bounding box center [758, 407] width 1296 height 14
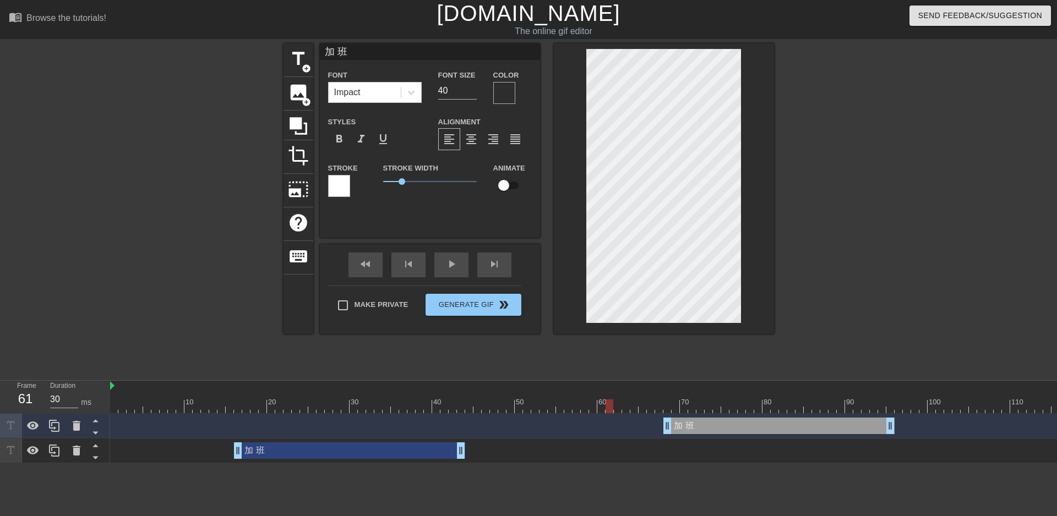
click at [613, 409] on div at bounding box center [758, 407] width 1296 height 14
click at [629, 409] on div at bounding box center [758, 407] width 1296 height 14
click at [643, 409] on div at bounding box center [758, 407] width 1296 height 14
click at [661, 411] on div at bounding box center [758, 407] width 1296 height 14
click at [678, 412] on div at bounding box center [758, 407] width 1296 height 14
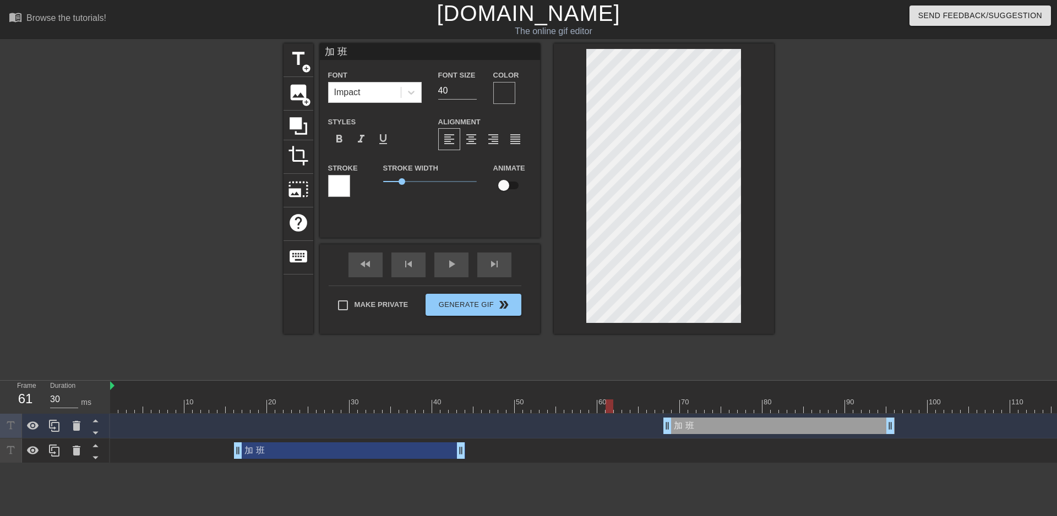
click at [609, 411] on div at bounding box center [758, 407] width 1296 height 14
click at [624, 411] on div at bounding box center [758, 407] width 1296 height 14
click at [616, 412] on div at bounding box center [758, 407] width 1296 height 14
click at [604, 412] on div at bounding box center [758, 407] width 1296 height 14
click at [582, 411] on div at bounding box center [758, 407] width 1296 height 14
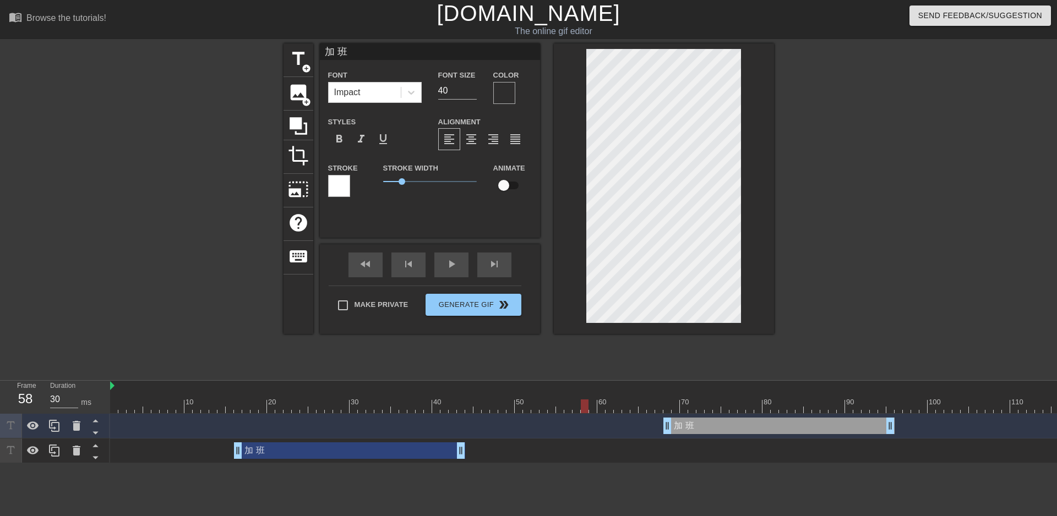
click at [607, 411] on div at bounding box center [758, 407] width 1296 height 14
click at [622, 410] on div at bounding box center [758, 407] width 1296 height 14
drag, startPoint x: 724, startPoint y: 425, endPoint x: 684, endPoint y: 424, distance: 40.7
click at [684, 424] on div "加 班 drag_handle drag_handle" at bounding box center [737, 426] width 231 height 17
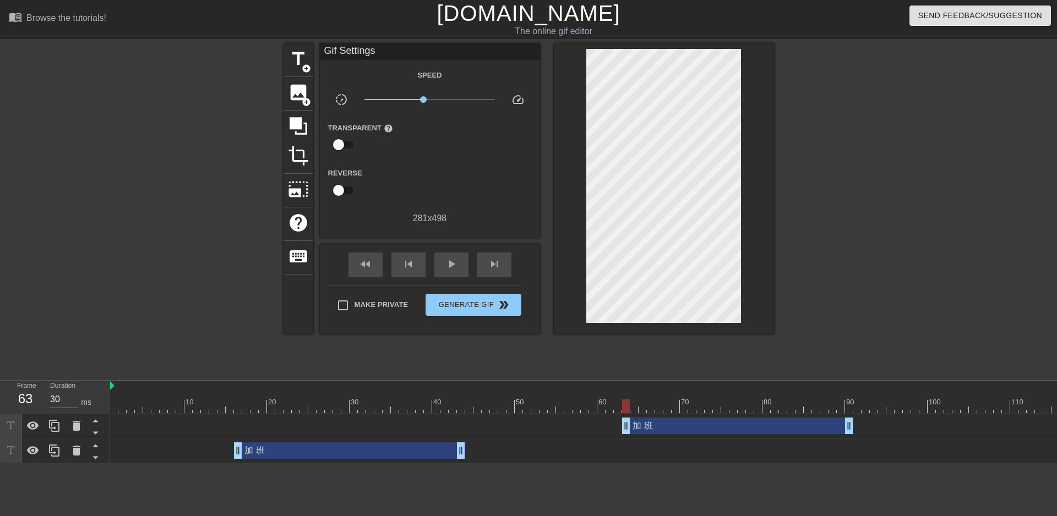
click at [673, 413] on div "10 20 30 40 50 60 70 80 90 100 110 120 130 140 150" at bounding box center [758, 397] width 1296 height 33
click at [673, 411] on div at bounding box center [758, 407] width 1296 height 14
click at [699, 412] on div at bounding box center [758, 407] width 1296 height 14
click at [849, 430] on div "加 班 drag_handle drag_handle" at bounding box center [745, 426] width 231 height 17
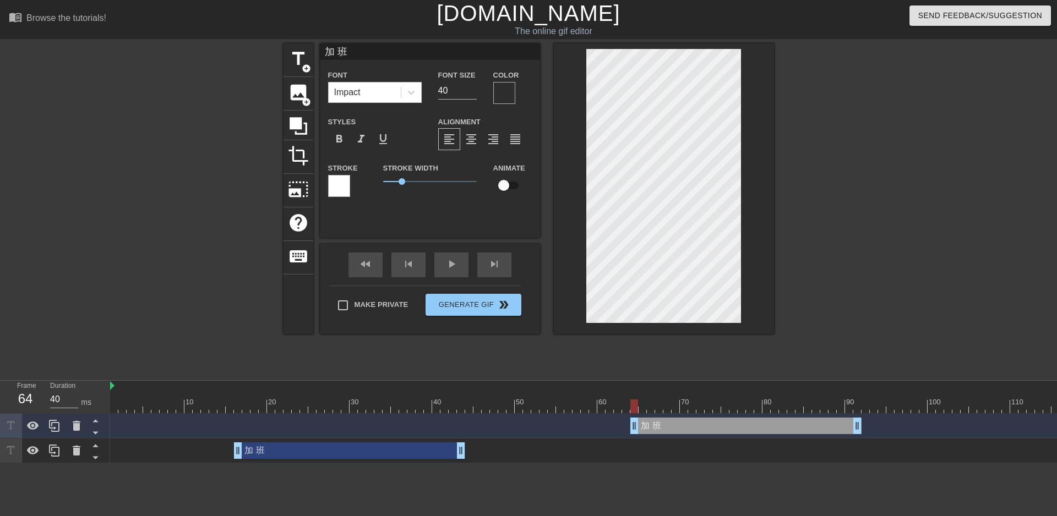
click at [614, 406] on div at bounding box center [758, 407] width 1296 height 14
click at [630, 407] on div at bounding box center [758, 407] width 1296 height 14
click at [616, 407] on div at bounding box center [758, 407] width 1296 height 14
click at [602, 408] on div at bounding box center [758, 407] width 1296 height 14
click at [609, 408] on div at bounding box center [758, 407] width 1296 height 14
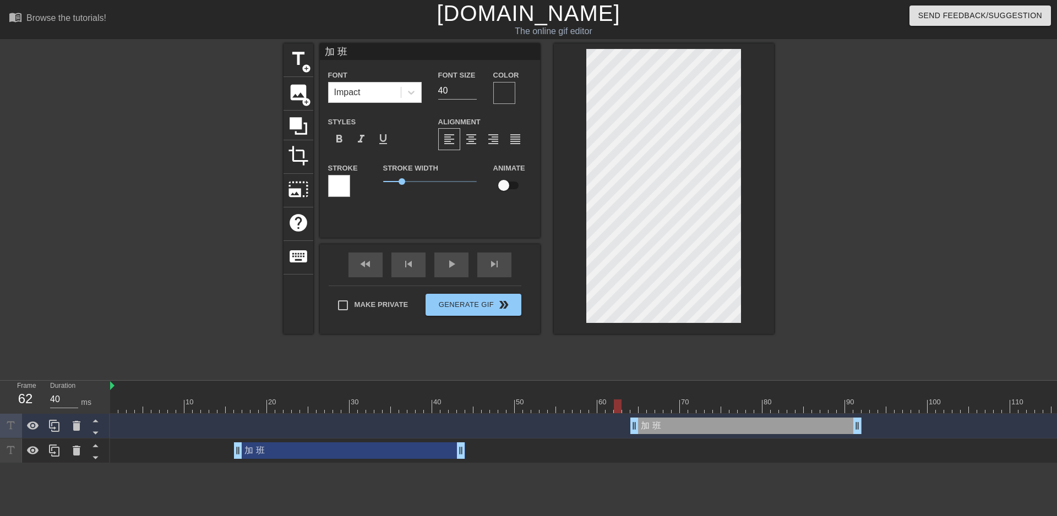
click at [620, 408] on div at bounding box center [758, 407] width 1296 height 14
drag, startPoint x: 664, startPoint y: 427, endPoint x: 649, endPoint y: 427, distance: 15.4
click at [649, 427] on div "加 班 drag_handle drag_handle" at bounding box center [729, 426] width 231 height 17
drag, startPoint x: 839, startPoint y: 428, endPoint x: 671, endPoint y: 424, distance: 167.9
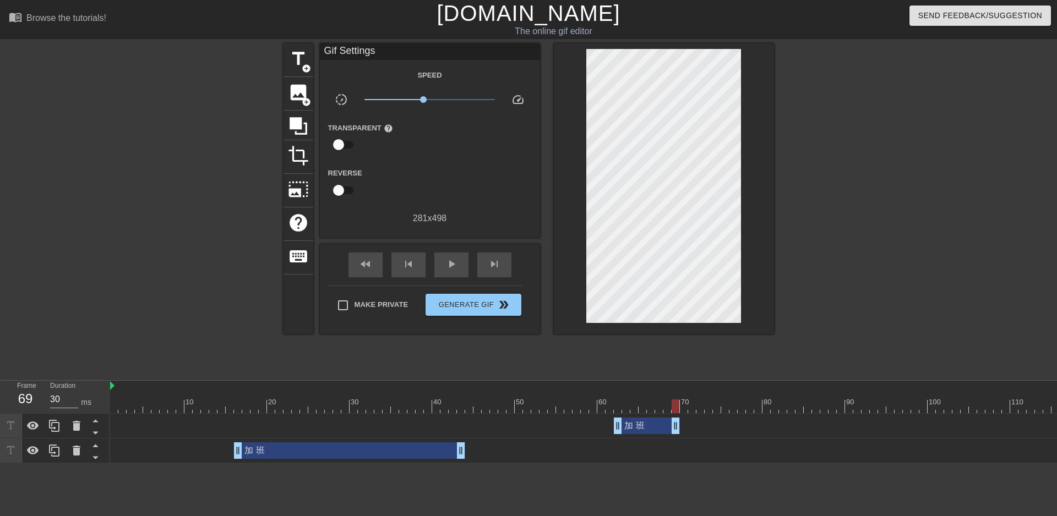
click at [703, 414] on div "加 班 drag_handle drag_handle" at bounding box center [758, 426] width 1296 height 25
click at [700, 410] on div at bounding box center [758, 407] width 1296 height 14
click at [685, 409] on div at bounding box center [758, 407] width 1296 height 14
click at [673, 408] on div at bounding box center [758, 407] width 1296 height 14
click at [685, 409] on div at bounding box center [758, 407] width 1296 height 14
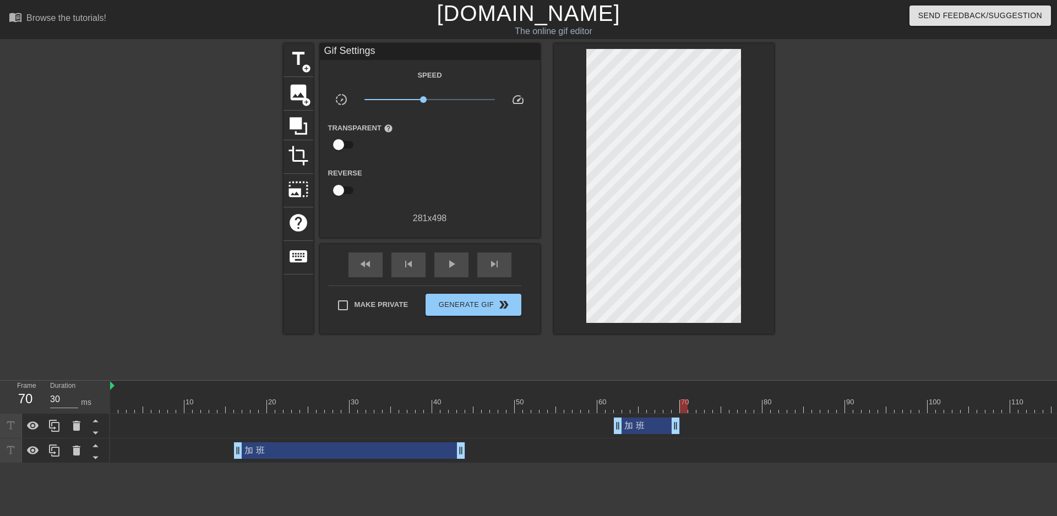
click at [698, 409] on div at bounding box center [758, 407] width 1296 height 14
click at [695, 410] on div at bounding box center [758, 407] width 1296 height 14
click at [702, 411] on div at bounding box center [758, 407] width 1296 height 14
click at [709, 409] on div at bounding box center [758, 407] width 1296 height 14
drag, startPoint x: 718, startPoint y: 409, endPoint x: 730, endPoint y: 411, distance: 12.2
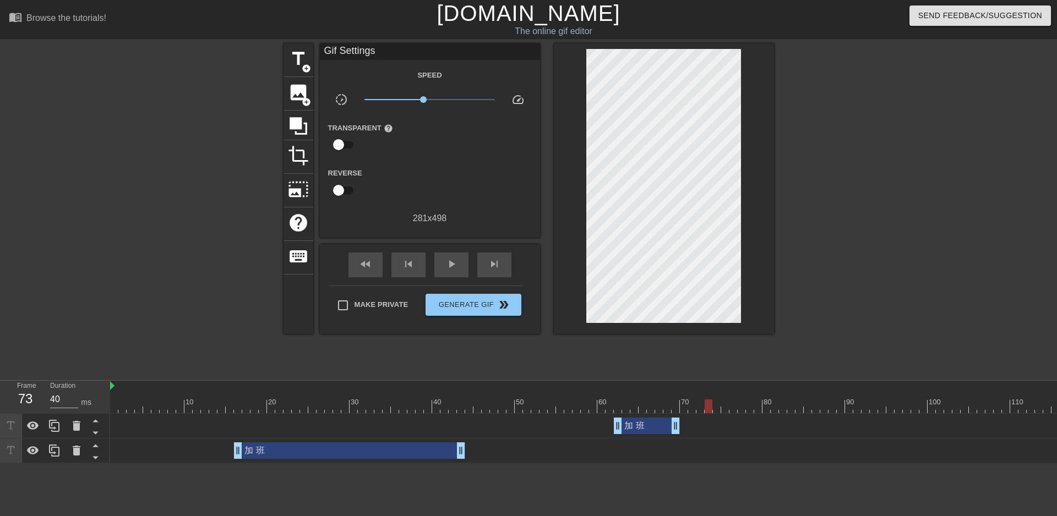
click at [718, 409] on div at bounding box center [758, 407] width 1296 height 14
click at [751, 411] on div at bounding box center [758, 407] width 1296 height 14
click at [761, 409] on div at bounding box center [758, 407] width 1296 height 14
click at [772, 410] on div at bounding box center [758, 407] width 1296 height 14
click at [760, 411] on div at bounding box center [758, 407] width 1296 height 14
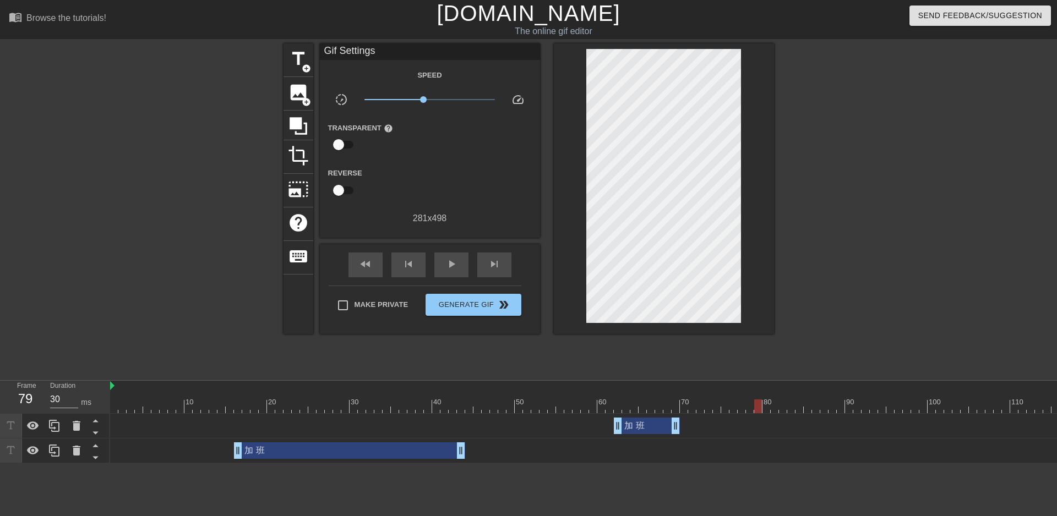
click at [771, 410] on div at bounding box center [758, 407] width 1296 height 14
click at [783, 412] on div at bounding box center [758, 407] width 1296 height 14
drag, startPoint x: 800, startPoint y: 411, endPoint x: 807, endPoint y: 411, distance: 6.6
click at [801, 411] on div at bounding box center [758, 407] width 1296 height 14
drag, startPoint x: 822, startPoint y: 410, endPoint x: 849, endPoint y: 412, distance: 27.0
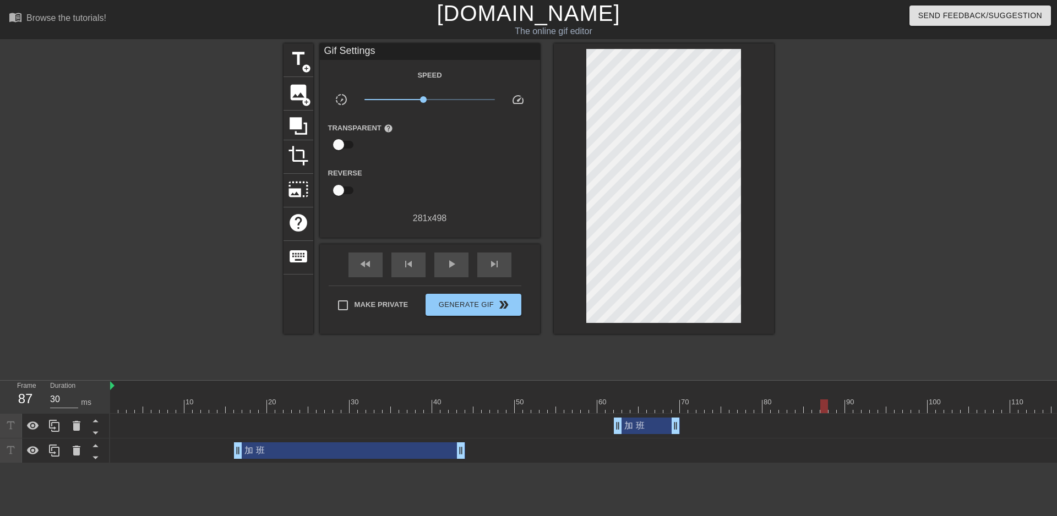
click at [826, 411] on div at bounding box center [758, 407] width 1296 height 14
drag, startPoint x: 856, startPoint y: 411, endPoint x: 869, endPoint y: 409, distance: 13.3
click at [859, 411] on div at bounding box center [758, 407] width 1296 height 14
click at [745, 410] on div at bounding box center [758, 407] width 1296 height 14
click at [756, 409] on div at bounding box center [758, 407] width 1296 height 14
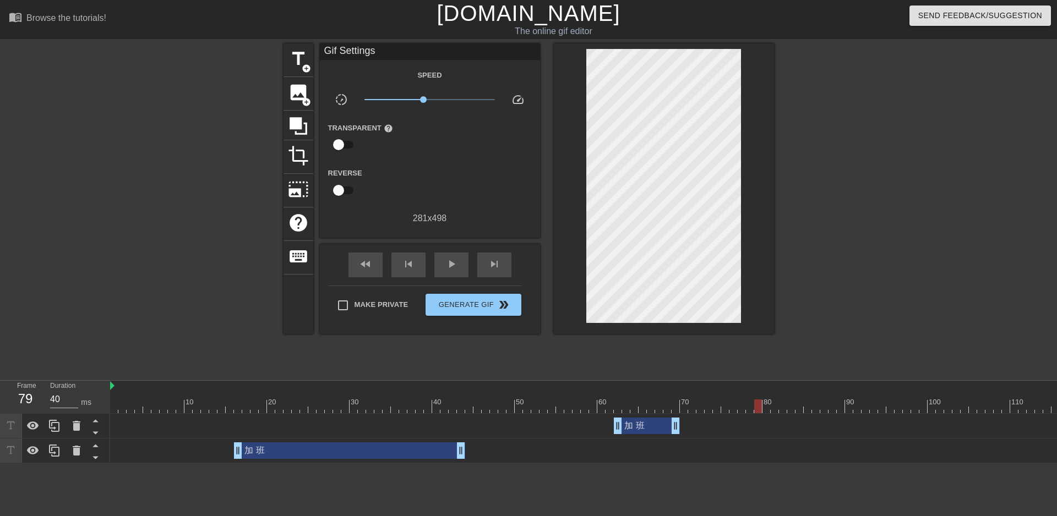
click at [745, 412] on div at bounding box center [758, 407] width 1296 height 14
click at [751, 411] on div at bounding box center [758, 407] width 1296 height 14
click at [59, 427] on icon at bounding box center [54, 425] width 13 height 13
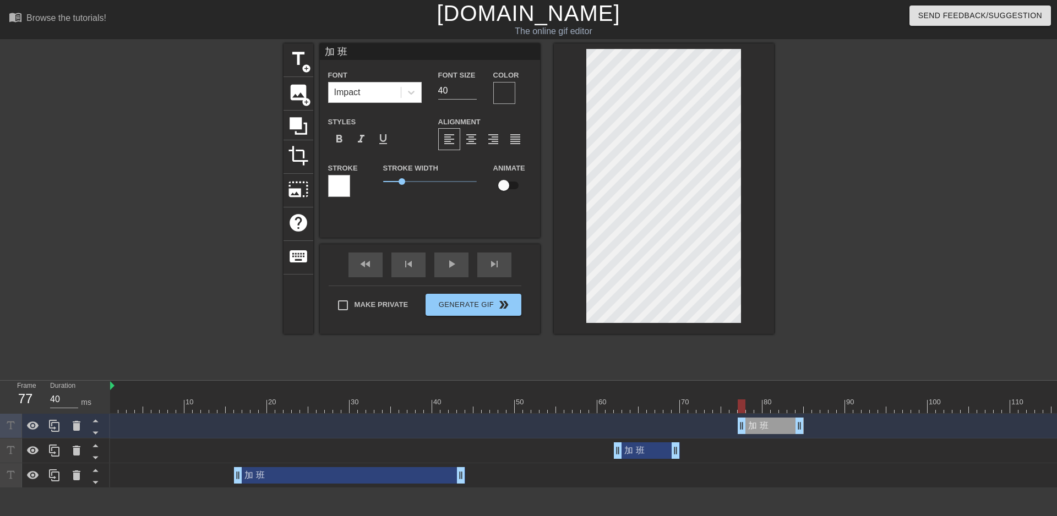
drag, startPoint x: 645, startPoint y: 425, endPoint x: 765, endPoint y: 426, distance: 120.5
click at [765, 426] on div "加 班 drag_handle drag_handle" at bounding box center [771, 426] width 66 height 17
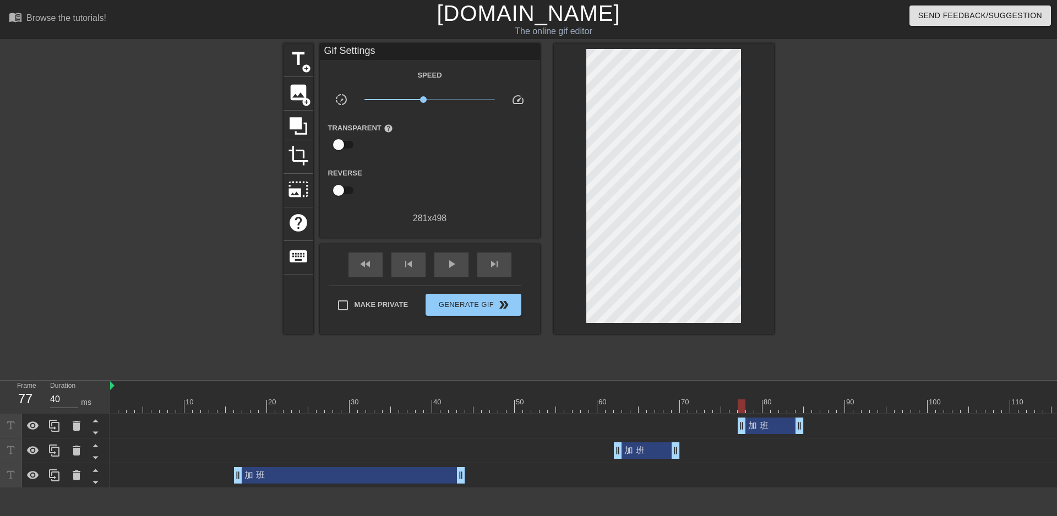
click at [812, 258] on div at bounding box center [869, 208] width 165 height 330
click at [609, 408] on div at bounding box center [758, 407] width 1296 height 14
click at [623, 407] on div at bounding box center [758, 407] width 1296 height 14
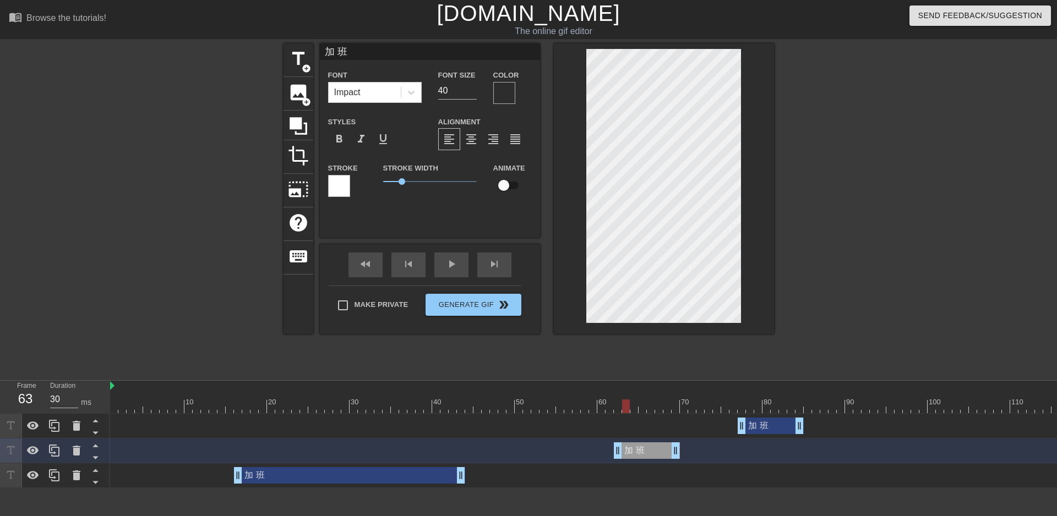
click at [378, 413] on div at bounding box center [758, 407] width 1296 height 14
click at [222, 409] on div at bounding box center [758, 407] width 1296 height 14
click at [610, 407] on div at bounding box center [758, 407] width 1296 height 14
click at [617, 406] on div at bounding box center [758, 407] width 1296 height 14
click at [733, 405] on div at bounding box center [758, 407] width 1296 height 14
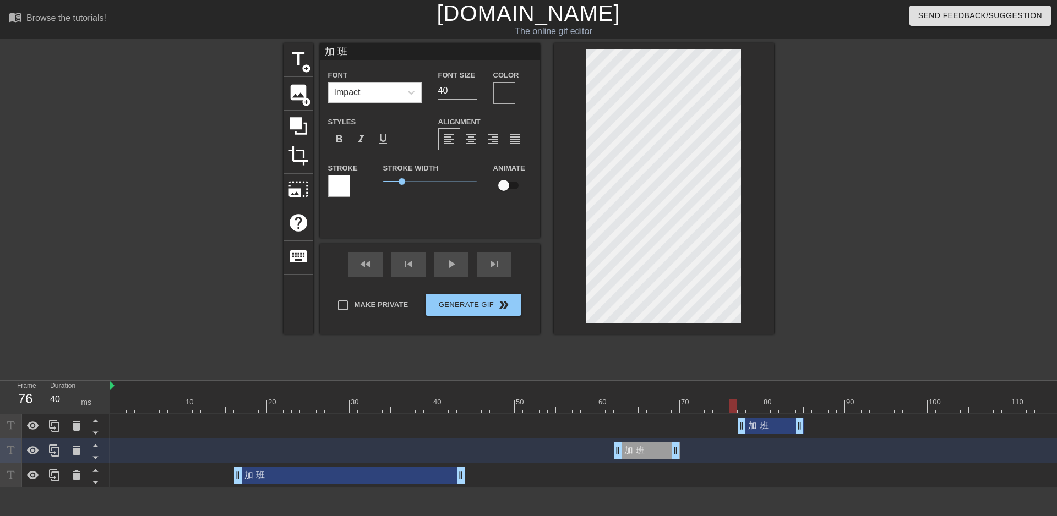
click at [744, 405] on div at bounding box center [758, 407] width 1296 height 14
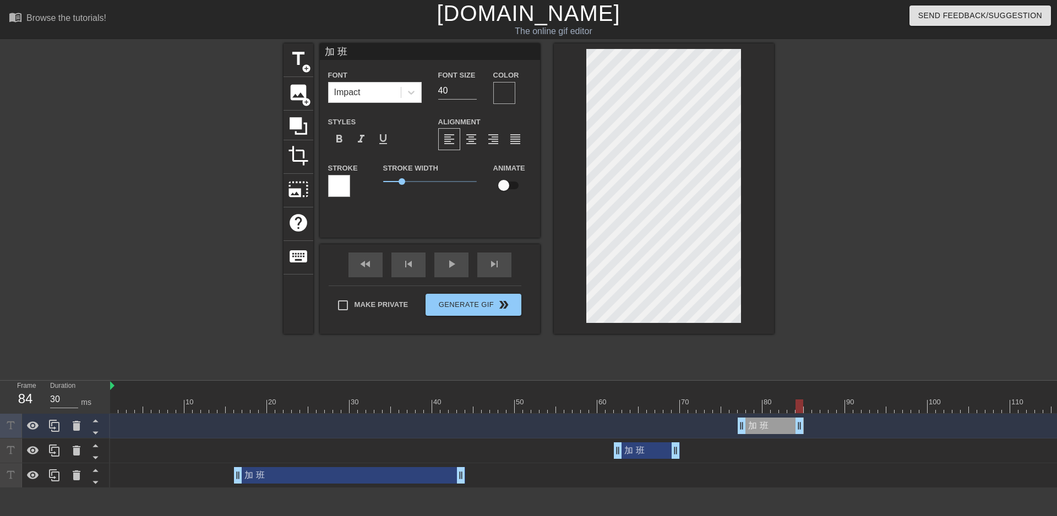
click at [801, 408] on div at bounding box center [758, 407] width 1296 height 14
click at [817, 404] on div at bounding box center [758, 407] width 1296 height 14
click at [829, 407] on div at bounding box center [758, 407] width 1296 height 14
click at [849, 408] on div at bounding box center [758, 407] width 1296 height 14
click at [844, 408] on div at bounding box center [758, 407] width 1296 height 14
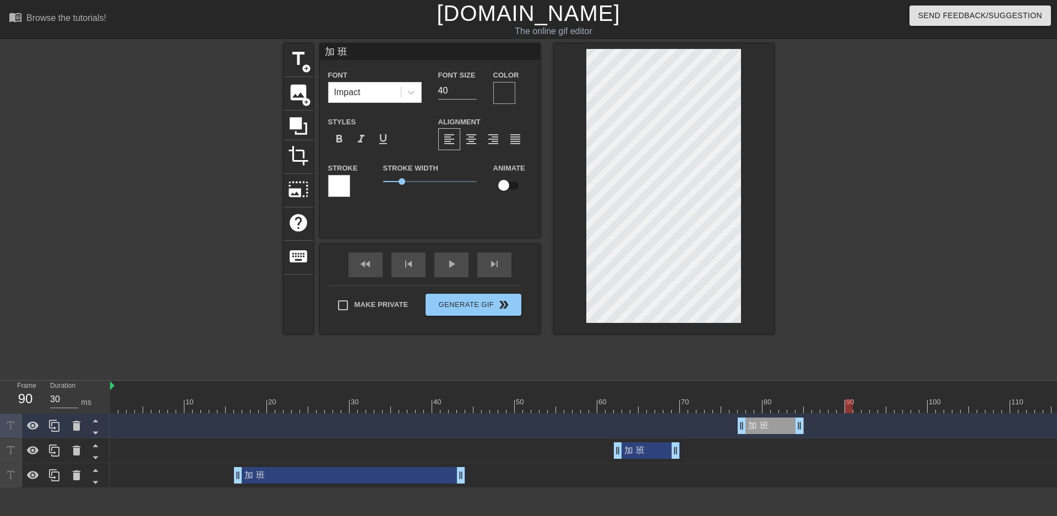
click at [853, 411] on div at bounding box center [758, 407] width 1296 height 14
drag, startPoint x: 801, startPoint y: 425, endPoint x: 843, endPoint y: 426, distance: 41.3
click at [863, 410] on div at bounding box center [758, 407] width 1296 height 14
click at [891, 407] on div at bounding box center [758, 407] width 1296 height 14
click at [908, 407] on div at bounding box center [758, 407] width 1296 height 14
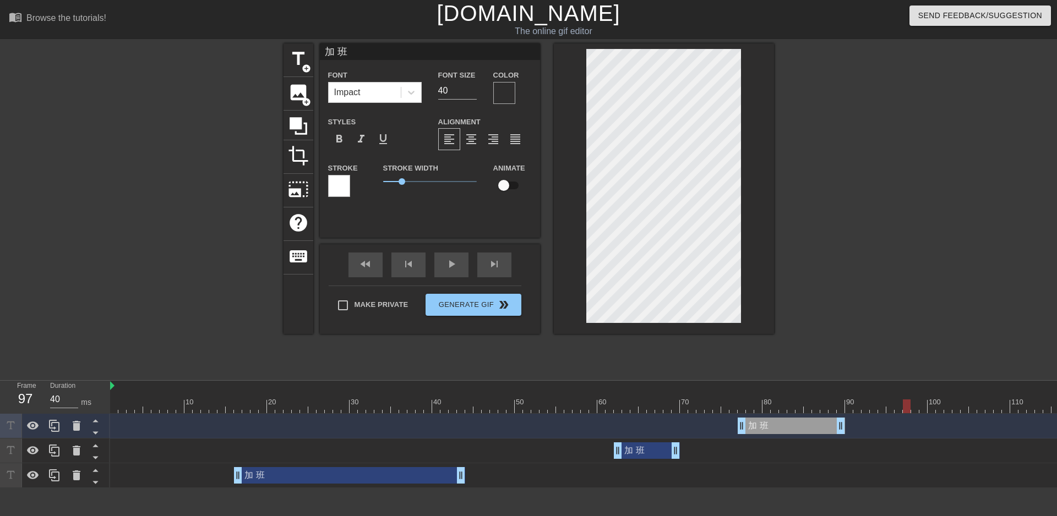
click at [891, 406] on div at bounding box center [758, 407] width 1296 height 14
click at [58, 419] on div at bounding box center [54, 426] width 22 height 24
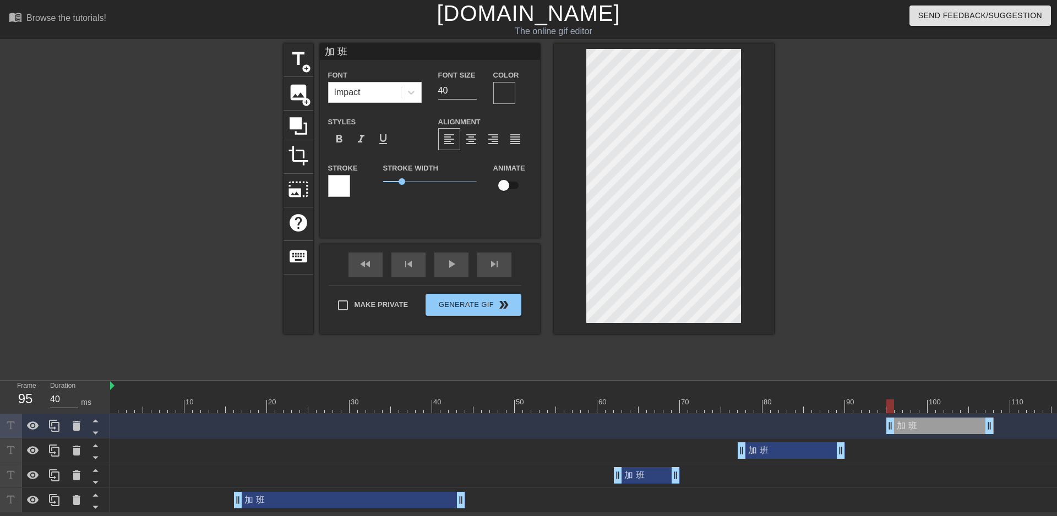
drag, startPoint x: 788, startPoint y: 424, endPoint x: 932, endPoint y: 432, distance: 145.0
click at [932, 432] on div "加 班 drag_handle drag_handle" at bounding box center [939, 426] width 107 height 17
click at [990, 408] on div at bounding box center [758, 407] width 1296 height 14
click at [1008, 406] on div at bounding box center [758, 407] width 1296 height 14
click at [937, 433] on div "加 班 drag_handle drag_handle" at bounding box center [939, 426] width 107 height 17
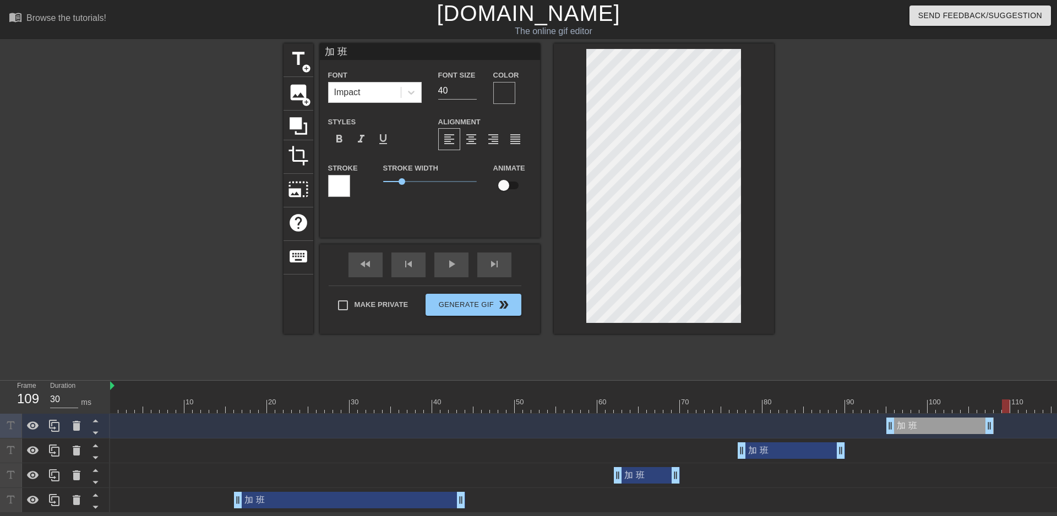
click at [919, 427] on div "加 班 drag_handle drag_handle" at bounding box center [939, 426] width 107 height 17
click at [891, 407] on div at bounding box center [758, 407] width 1296 height 14
click at [982, 405] on div at bounding box center [758, 407] width 1296 height 14
click at [1002, 410] on div at bounding box center [758, 407] width 1296 height 14
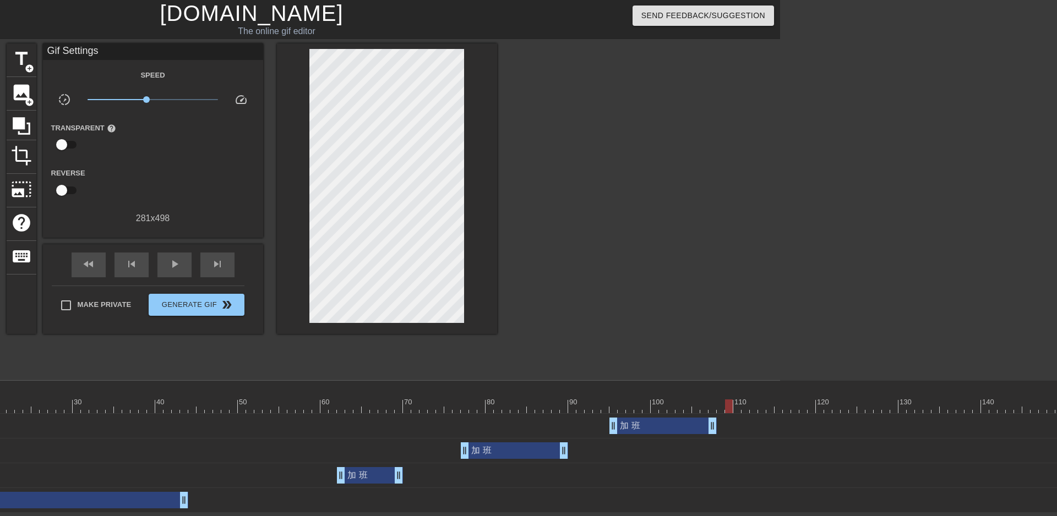
scroll to position [0, 352]
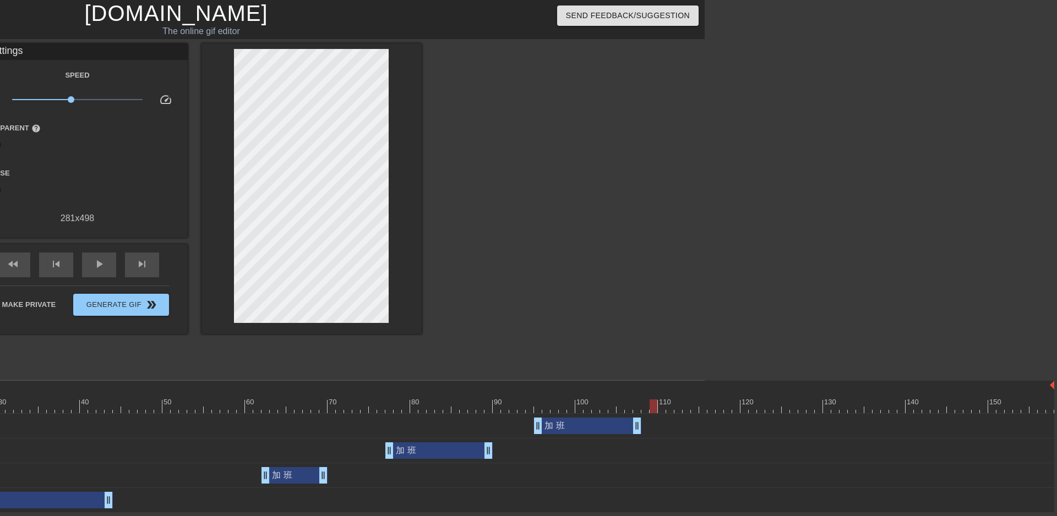
click at [664, 407] on div at bounding box center [406, 407] width 1296 height 14
click at [690, 407] on div at bounding box center [406, 407] width 1296 height 14
click at [706, 407] on div at bounding box center [406, 407] width 1296 height 14
click at [741, 407] on div at bounding box center [406, 407] width 1296 height 14
drag, startPoint x: 780, startPoint y: 407, endPoint x: 791, endPoint y: 408, distance: 10.5
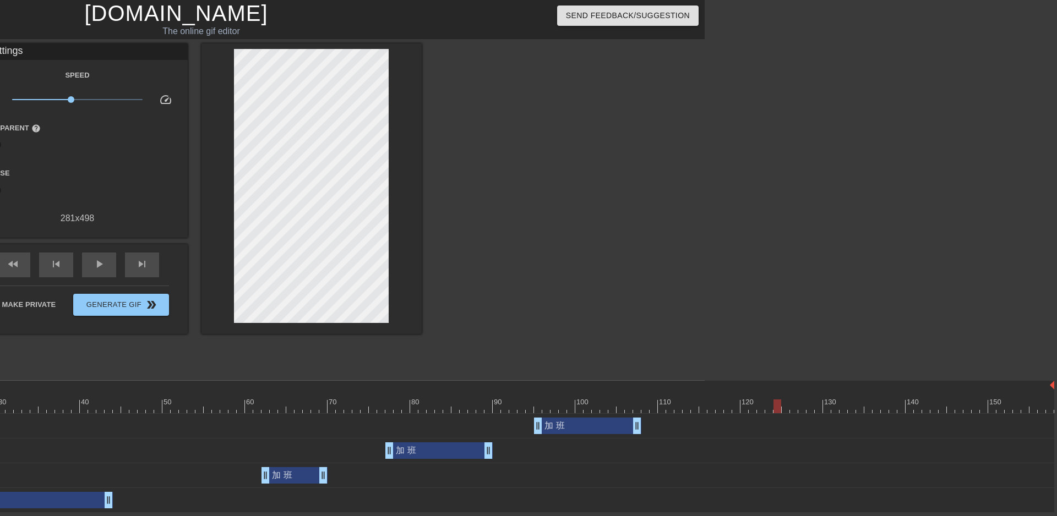
click at [781, 408] on div at bounding box center [406, 407] width 1296 height 14
click at [736, 410] on div at bounding box center [406, 407] width 1296 height 14
drag, startPoint x: 638, startPoint y: 425, endPoint x: 736, endPoint y: 429, distance: 97.5
click at [773, 405] on div at bounding box center [406, 407] width 1296 height 14
click at [817, 405] on div at bounding box center [406, 407] width 1296 height 14
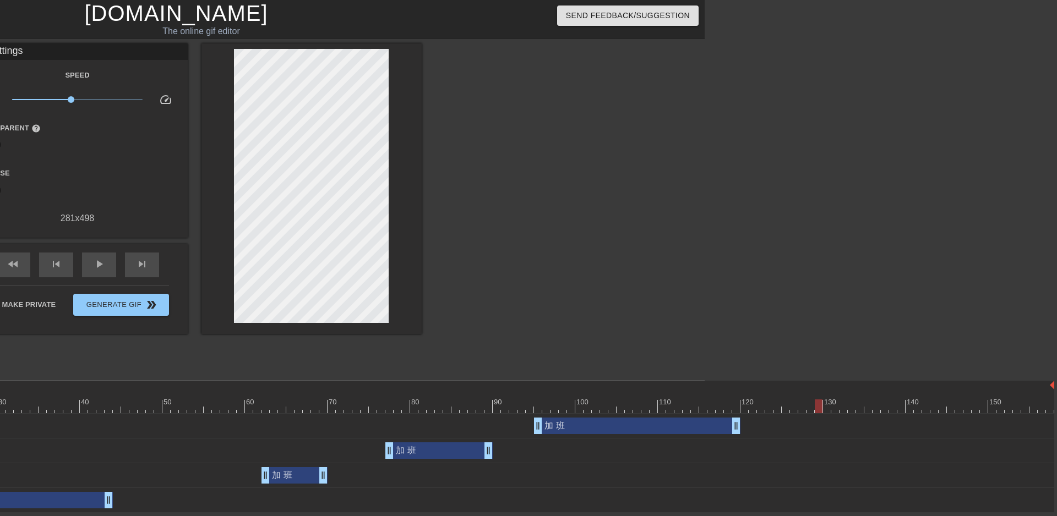
click at [838, 408] on div at bounding box center [406, 407] width 1296 height 14
click at [875, 406] on div at bounding box center [406, 407] width 1296 height 14
click at [894, 408] on div at bounding box center [406, 407] width 1296 height 14
drag, startPoint x: 935, startPoint y: 409, endPoint x: 957, endPoint y: 408, distance: 22.6
click at [935, 409] on div at bounding box center [406, 407] width 1296 height 14
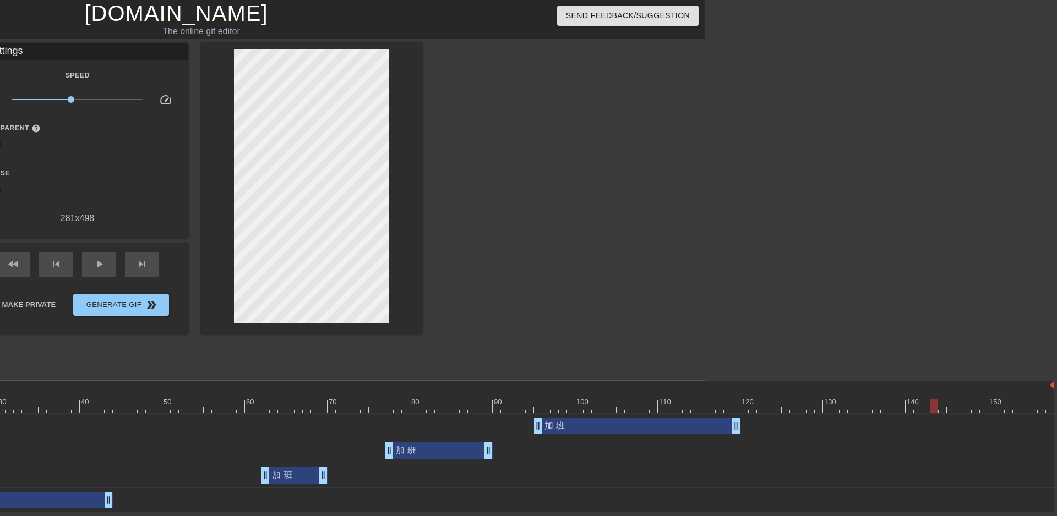
click at [976, 408] on div at bounding box center [406, 407] width 1296 height 14
click at [976, 407] on div at bounding box center [975, 407] width 8 height 14
click at [995, 410] on div at bounding box center [406, 407] width 1296 height 14
click at [980, 409] on div at bounding box center [406, 407] width 1296 height 14
click at [965, 408] on div at bounding box center [406, 407] width 1296 height 14
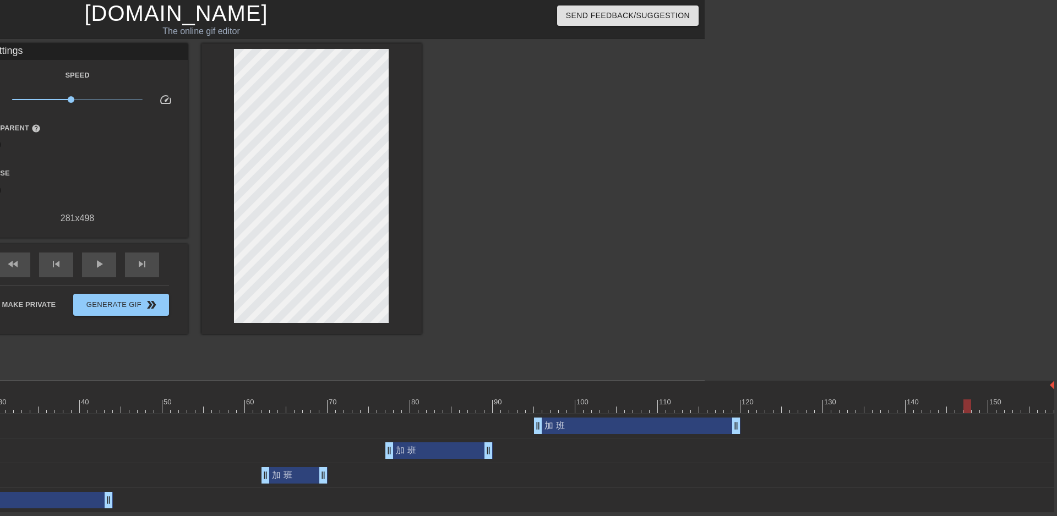
click at [948, 409] on div at bounding box center [406, 407] width 1296 height 14
click at [924, 411] on div at bounding box center [406, 407] width 1296 height 14
click at [950, 407] on div at bounding box center [406, 407] width 1296 height 14
click at [960, 407] on div at bounding box center [406, 407] width 1296 height 14
click at [1046, 406] on div at bounding box center [406, 407] width 1296 height 14
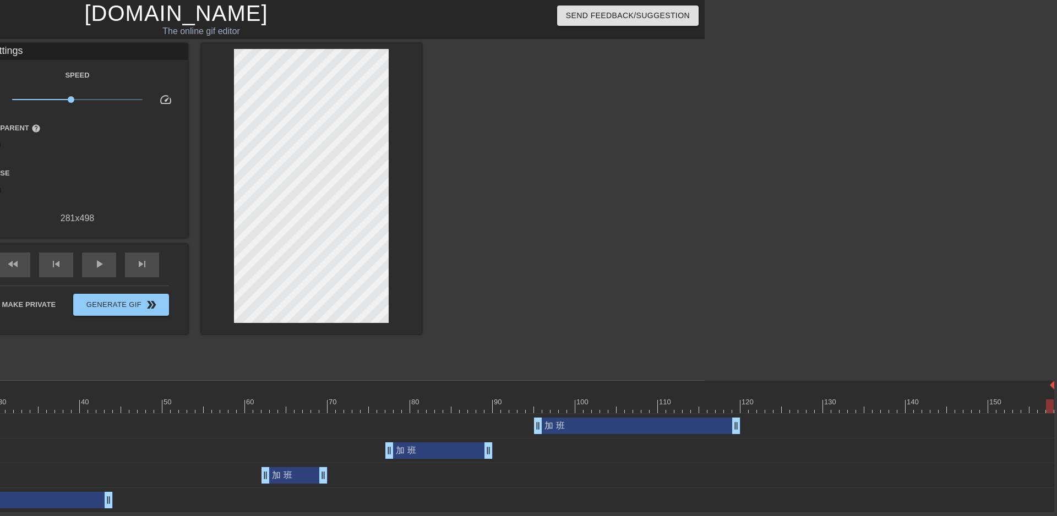
drag, startPoint x: 938, startPoint y: 515, endPoint x: 752, endPoint y: 506, distance: 186.2
click at [705, 506] on html "menu_book Browse the tutorials! [DOMAIN_NAME] The online gif editor Send Feedba…" at bounding box center [176, 256] width 1057 height 513
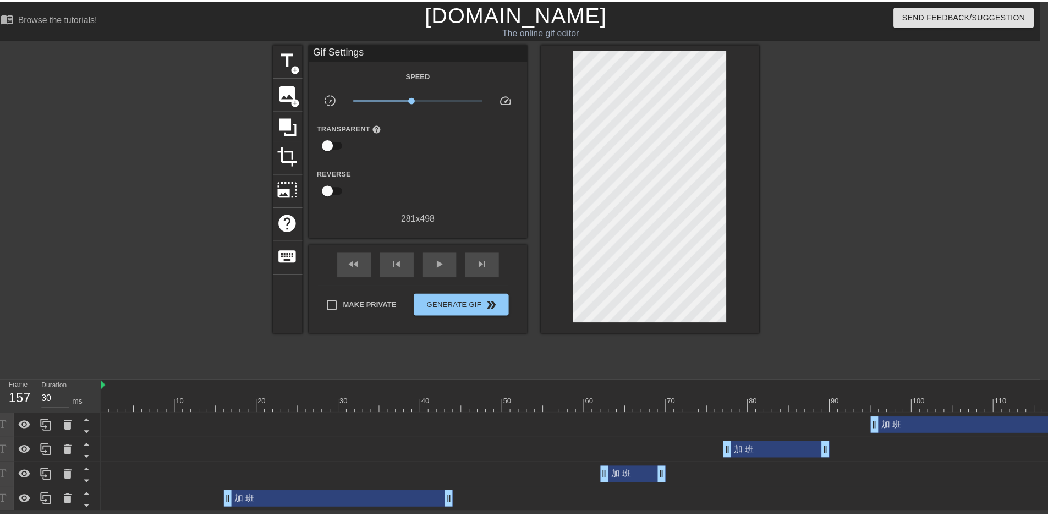
scroll to position [0, 0]
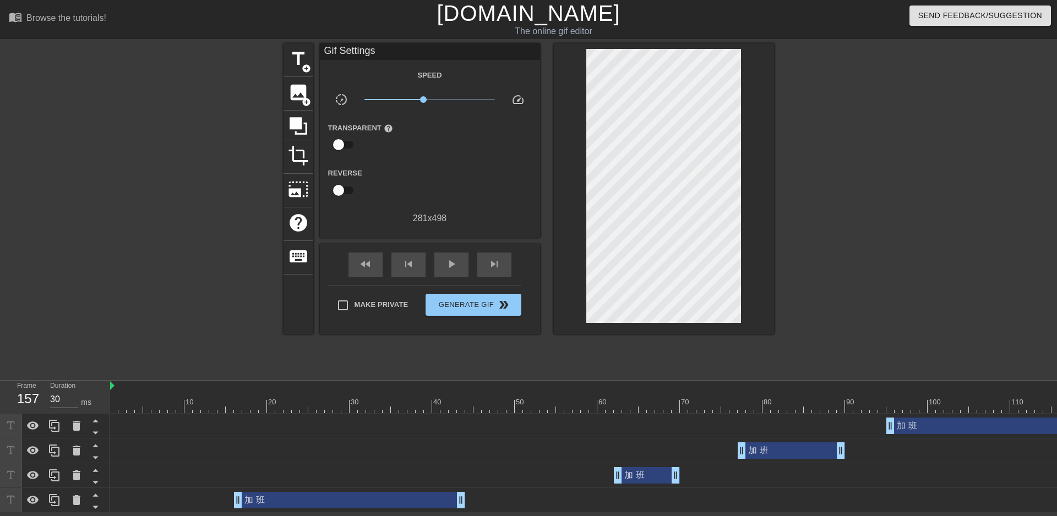
click at [163, 401] on div at bounding box center [758, 407] width 1296 height 14
click at [125, 401] on div at bounding box center [758, 407] width 1296 height 14
click at [51, 421] on icon at bounding box center [54, 426] width 10 height 12
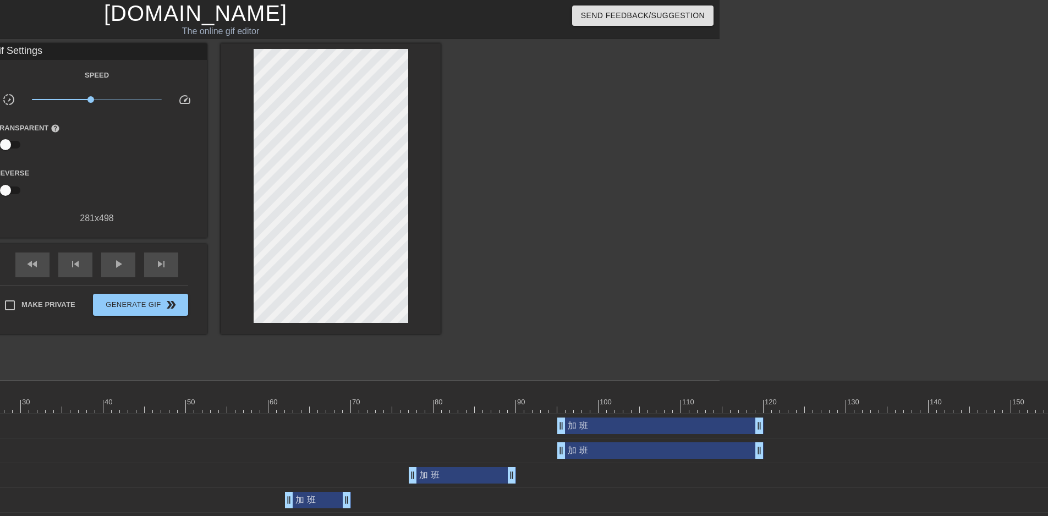
scroll to position [0, 361]
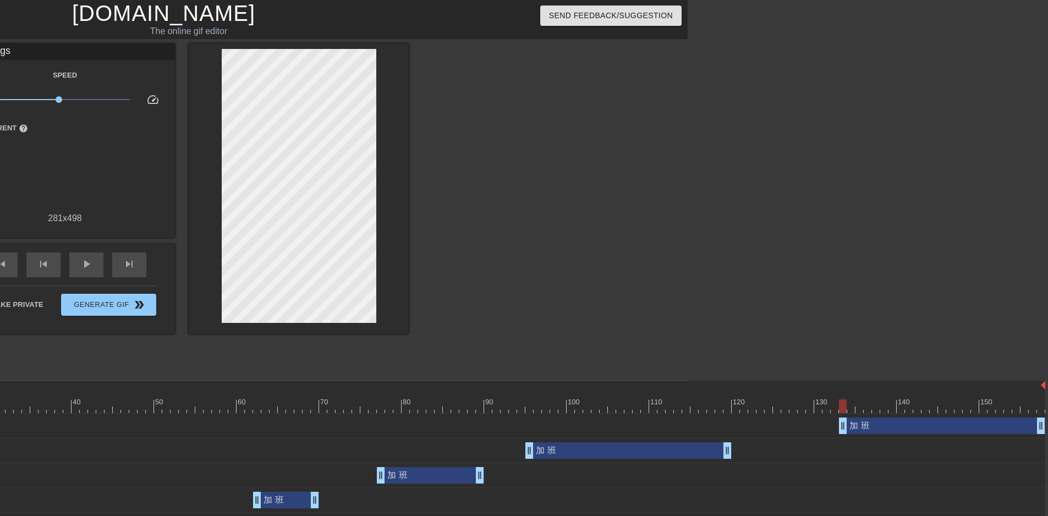
drag, startPoint x: 648, startPoint y: 428, endPoint x: 1002, endPoint y: 433, distance: 353.9
click at [1002, 433] on div "加 班 drag_handle drag_handle" at bounding box center [942, 426] width 206 height 17
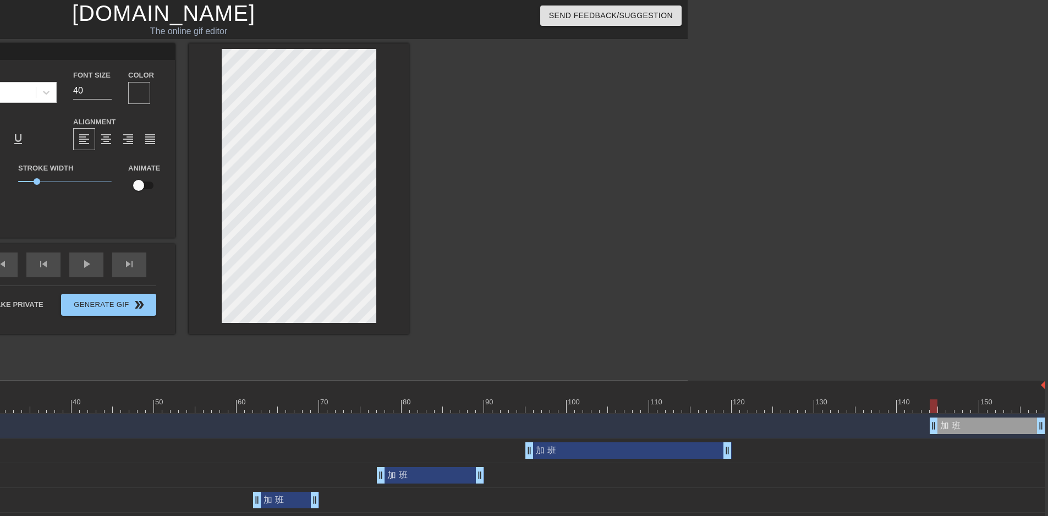
drag, startPoint x: 842, startPoint y: 428, endPoint x: 935, endPoint y: 427, distance: 93.0
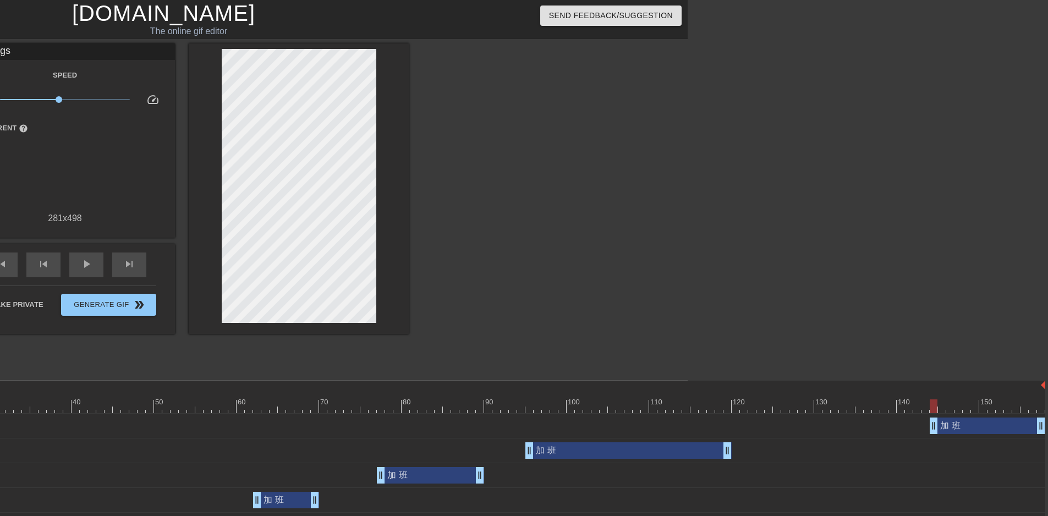
click at [545, 310] on div at bounding box center [504, 208] width 165 height 330
click at [210, 407] on div at bounding box center [398, 407] width 1296 height 14
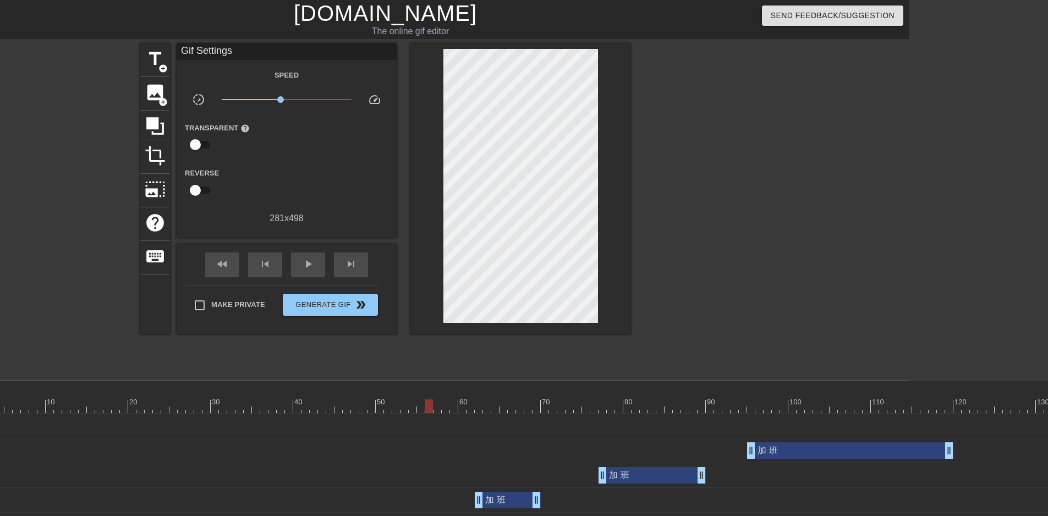
scroll to position [0, 0]
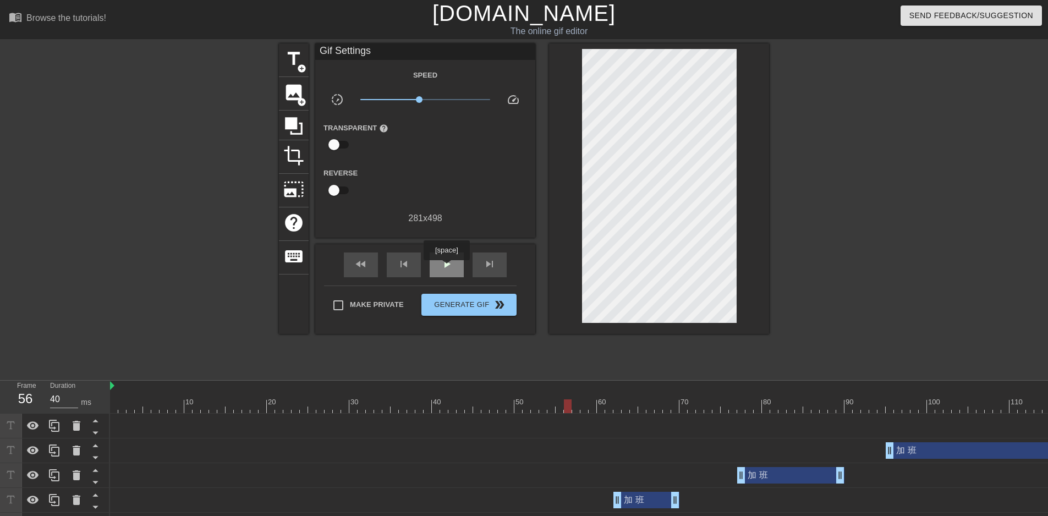
click at [443, 264] on span "play_arrow" at bounding box center [446, 264] width 13 height 13
click at [445, 262] on span "pause" at bounding box center [446, 264] width 13 height 13
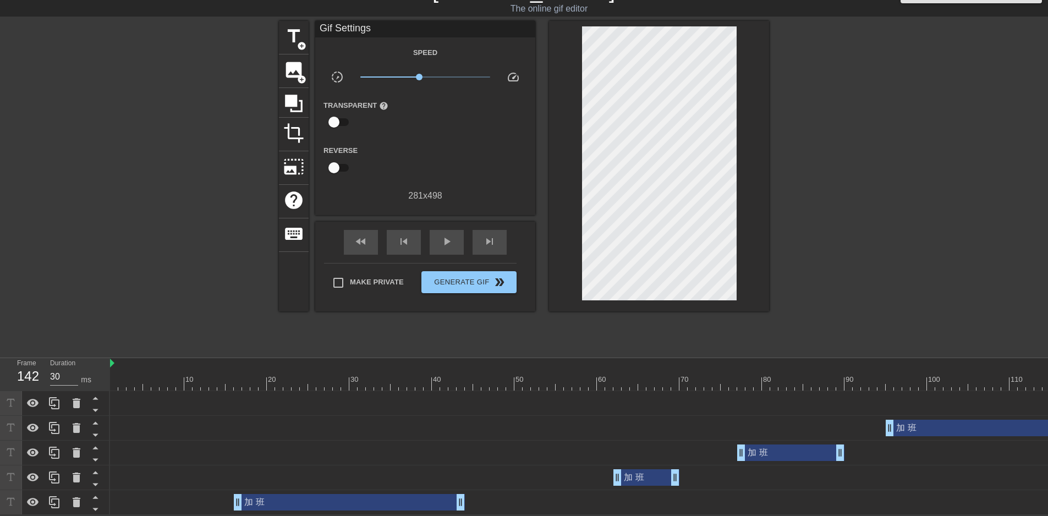
scroll to position [24, 0]
click at [439, 237] on div "play_arrow" at bounding box center [447, 242] width 34 height 25
click at [449, 237] on span "pause" at bounding box center [446, 241] width 13 height 13
click at [236, 384] on div at bounding box center [758, 384] width 1296 height 14
click at [224, 386] on div at bounding box center [758, 384] width 1296 height 14
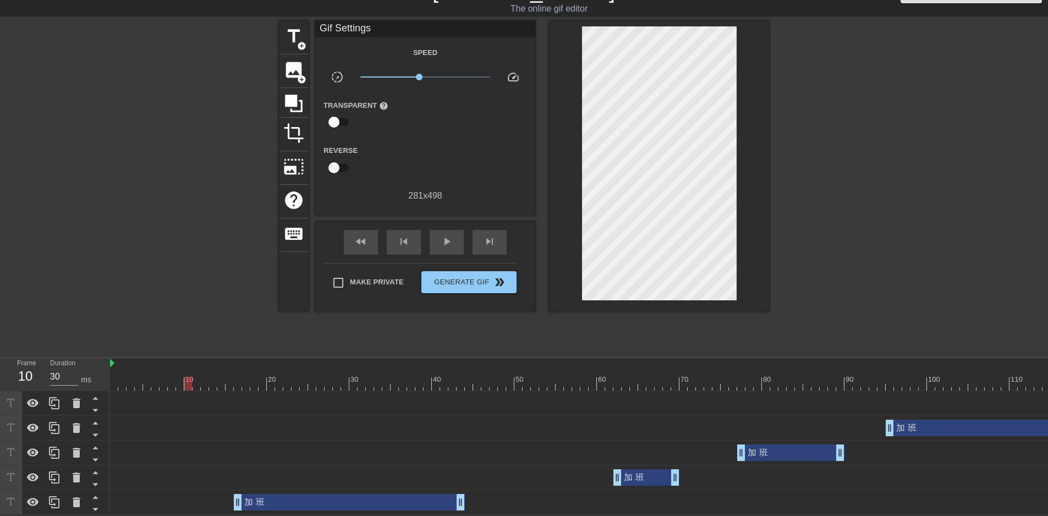
click at [184, 384] on div at bounding box center [758, 384] width 1296 height 14
click at [229, 383] on div at bounding box center [758, 384] width 1296 height 14
drag, startPoint x: 239, startPoint y: 498, endPoint x: 211, endPoint y: 495, distance: 28.2
click at [447, 243] on span "play_arrow" at bounding box center [446, 241] width 13 height 13
type input "40"
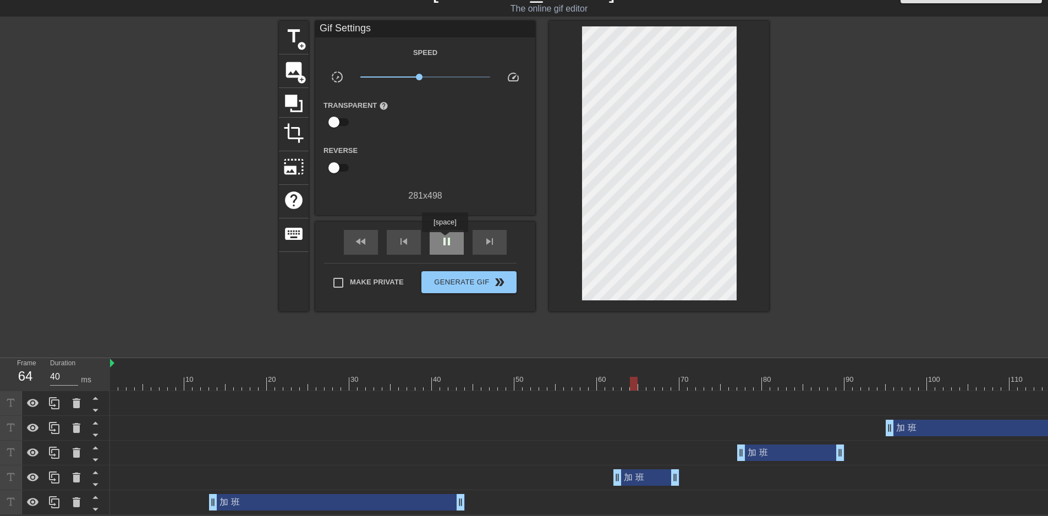
click at [445, 240] on span "pause" at bounding box center [446, 241] width 13 height 13
click at [498, 385] on div at bounding box center [758, 384] width 1296 height 14
click at [469, 280] on span "Generate Gif double_arrow" at bounding box center [469, 282] width 86 height 13
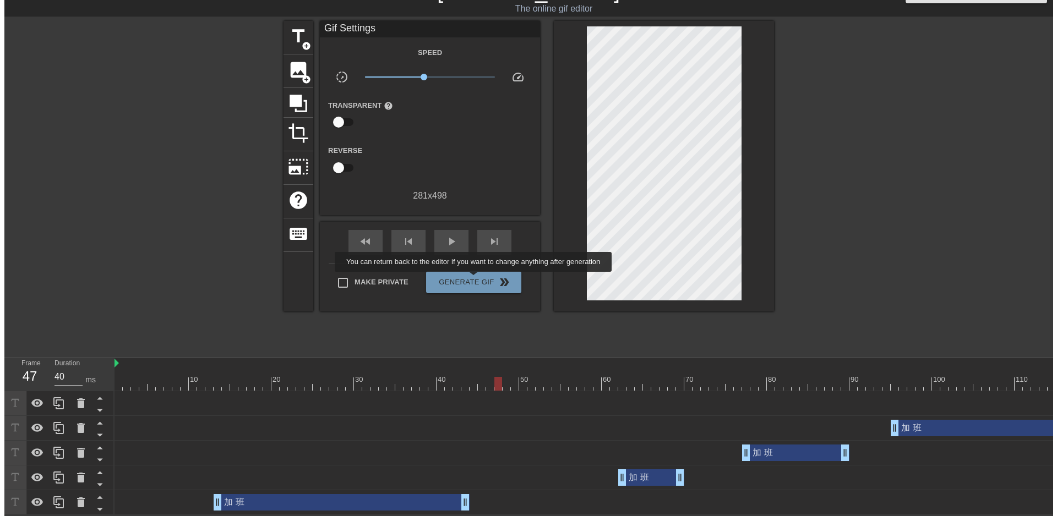
scroll to position [0, 0]
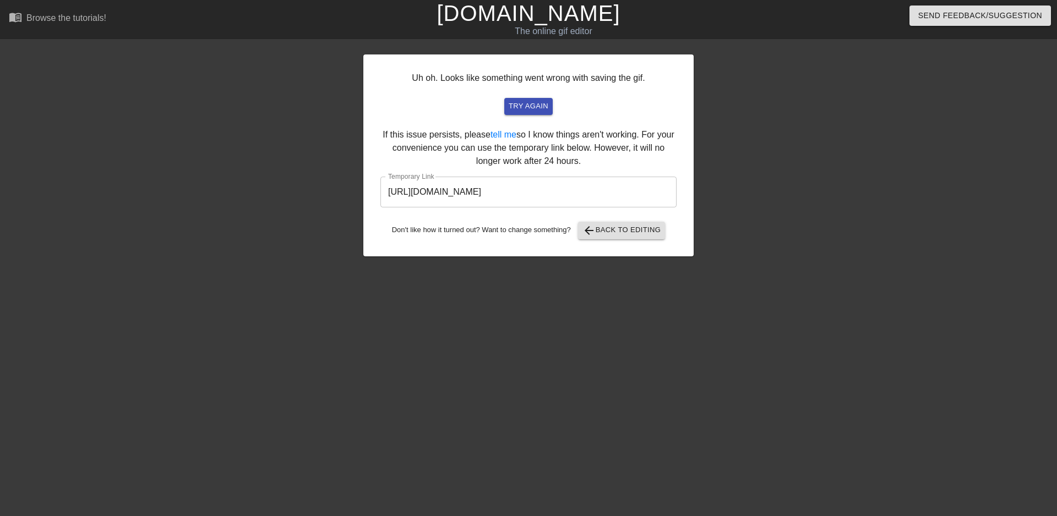
click at [598, 185] on input "[URL][DOMAIN_NAME]" at bounding box center [528, 192] width 296 height 31
click at [597, 186] on input "[URL][DOMAIN_NAME]" at bounding box center [528, 192] width 296 height 31
click at [594, 187] on input "[URL][DOMAIN_NAME]" at bounding box center [528, 192] width 296 height 31
